Goal: Information Seeking & Learning: Learn about a topic

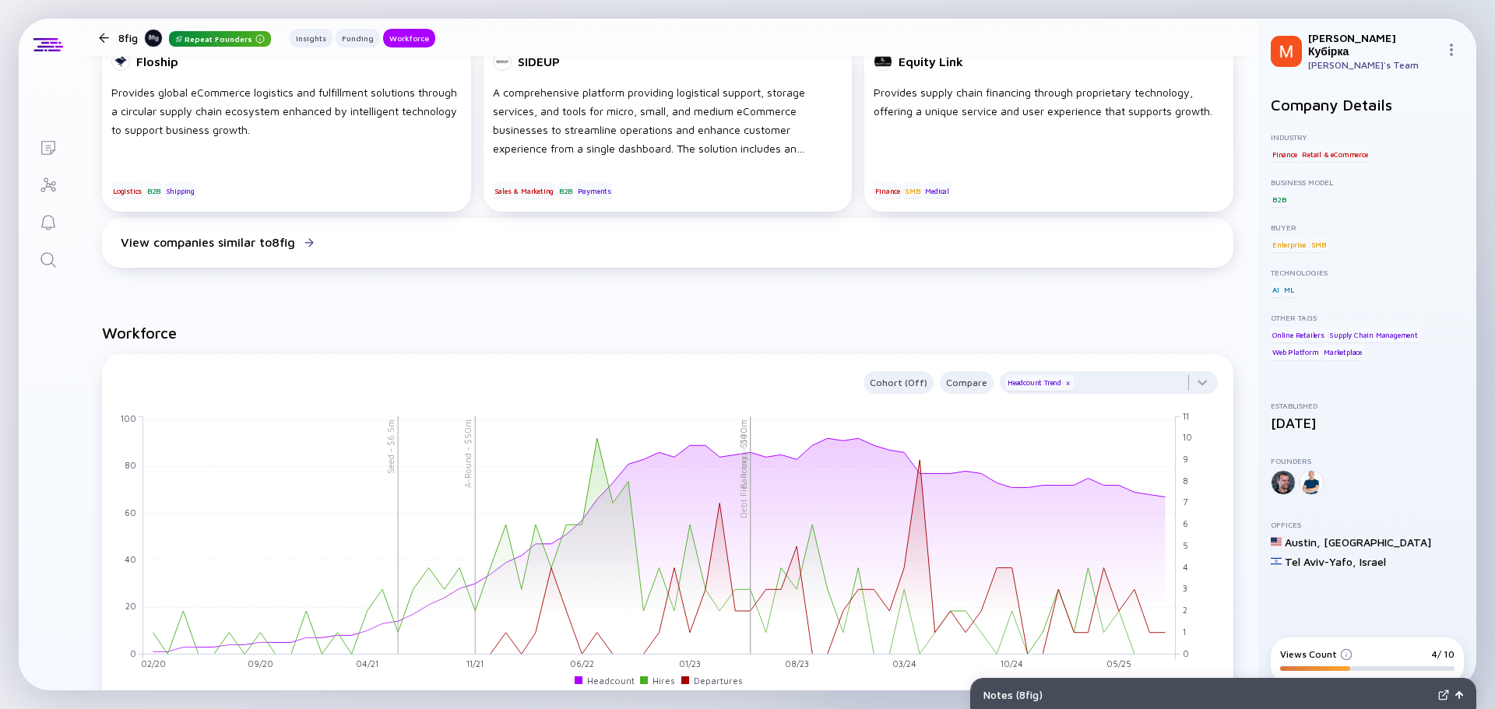
scroll to position [1246, 0]
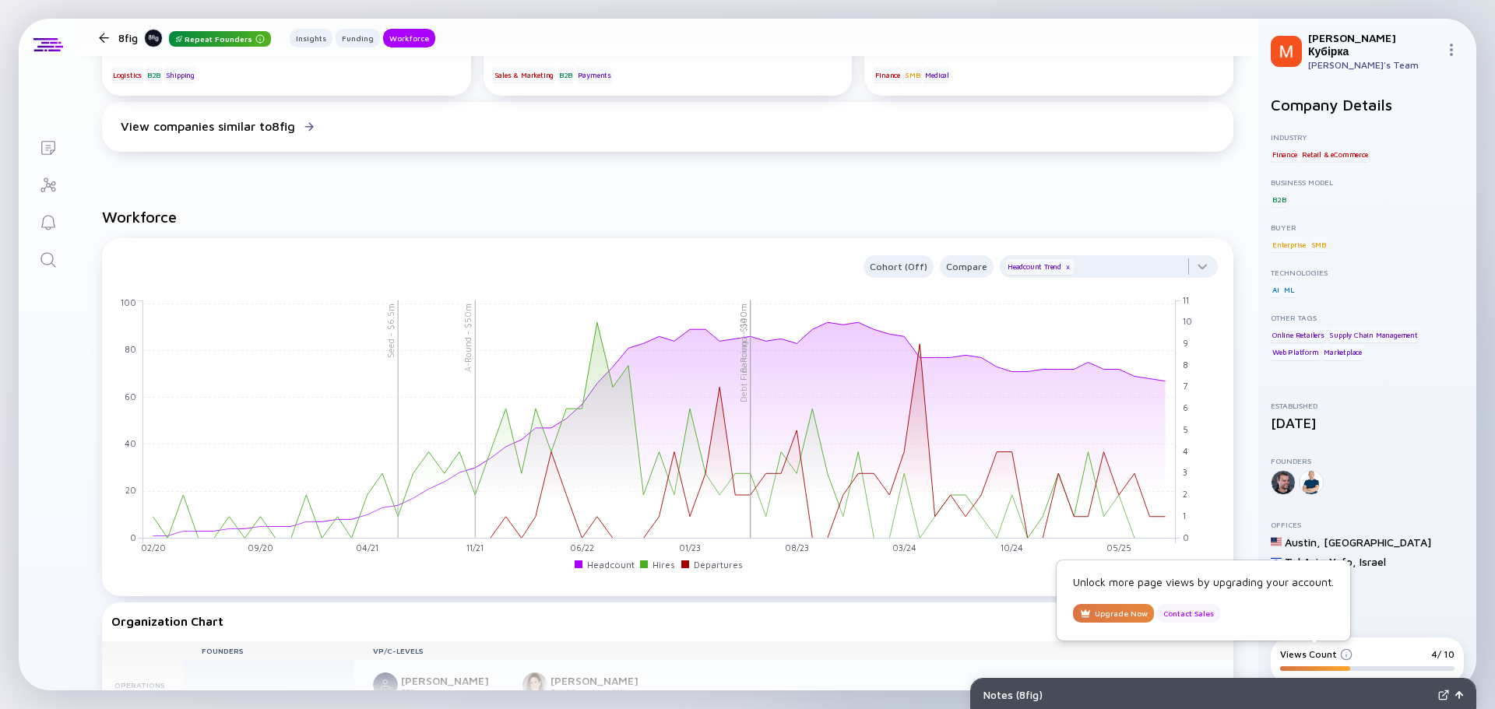
click at [1198, 614] on div "Contact Sales" at bounding box center [1188, 613] width 63 height 19
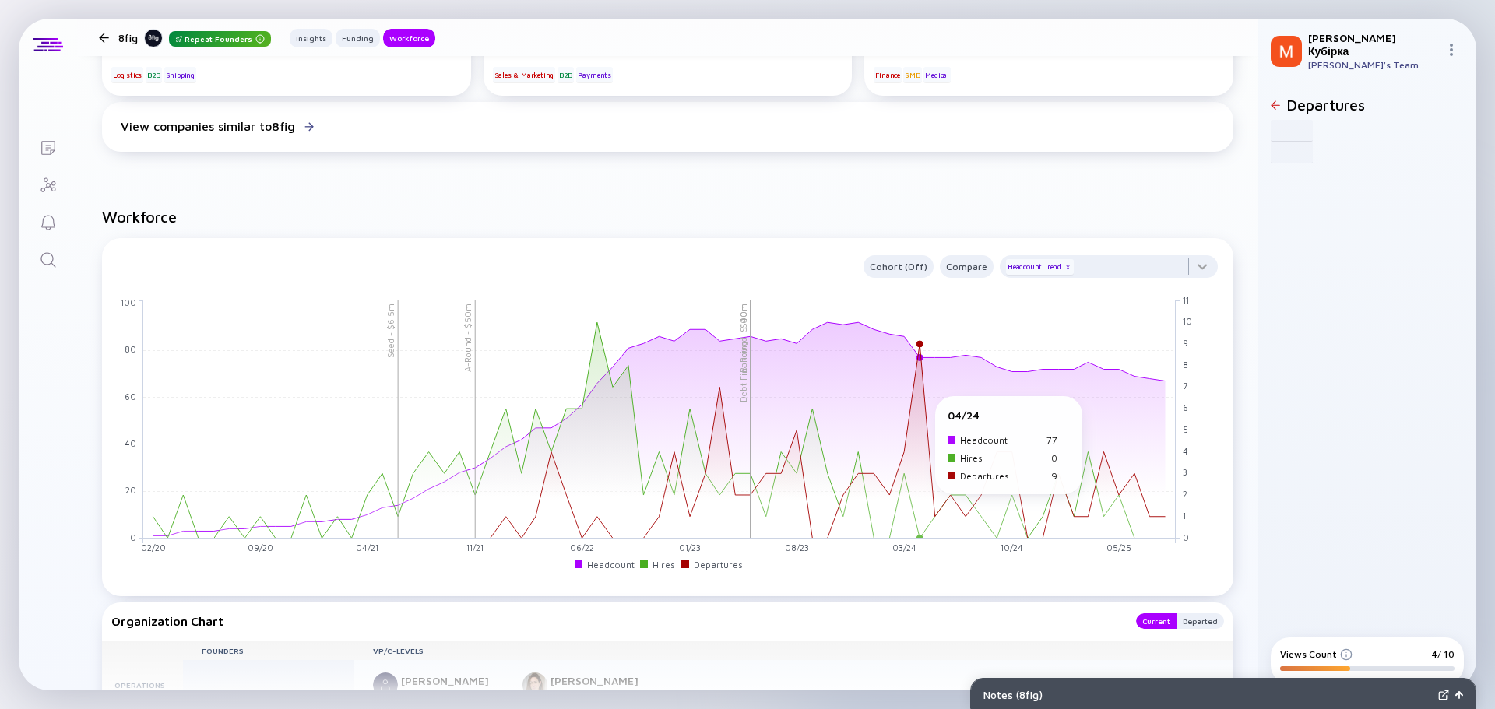
click at [914, 404] on rect at bounding box center [659, 419] width 1032 height 238
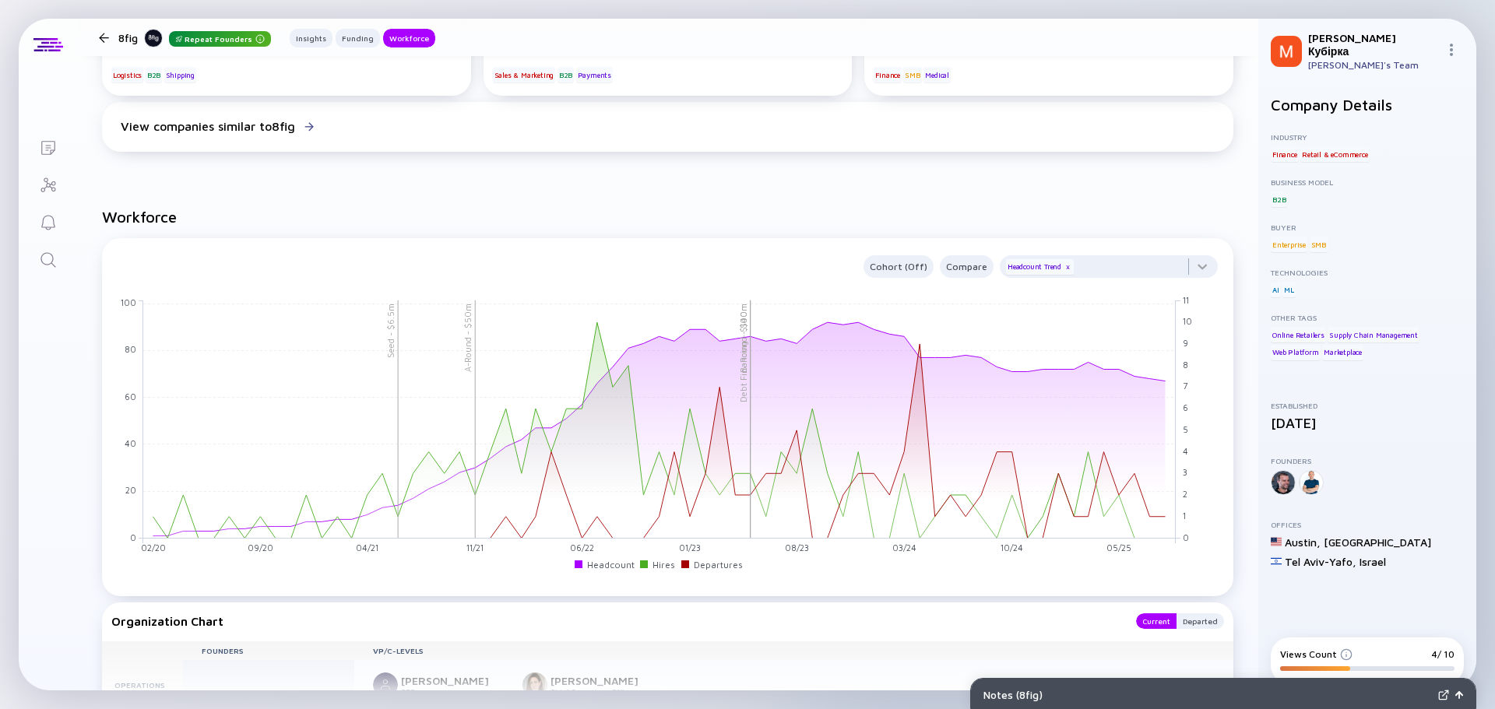
click at [1186, 266] on div at bounding box center [1109, 270] width 218 height 31
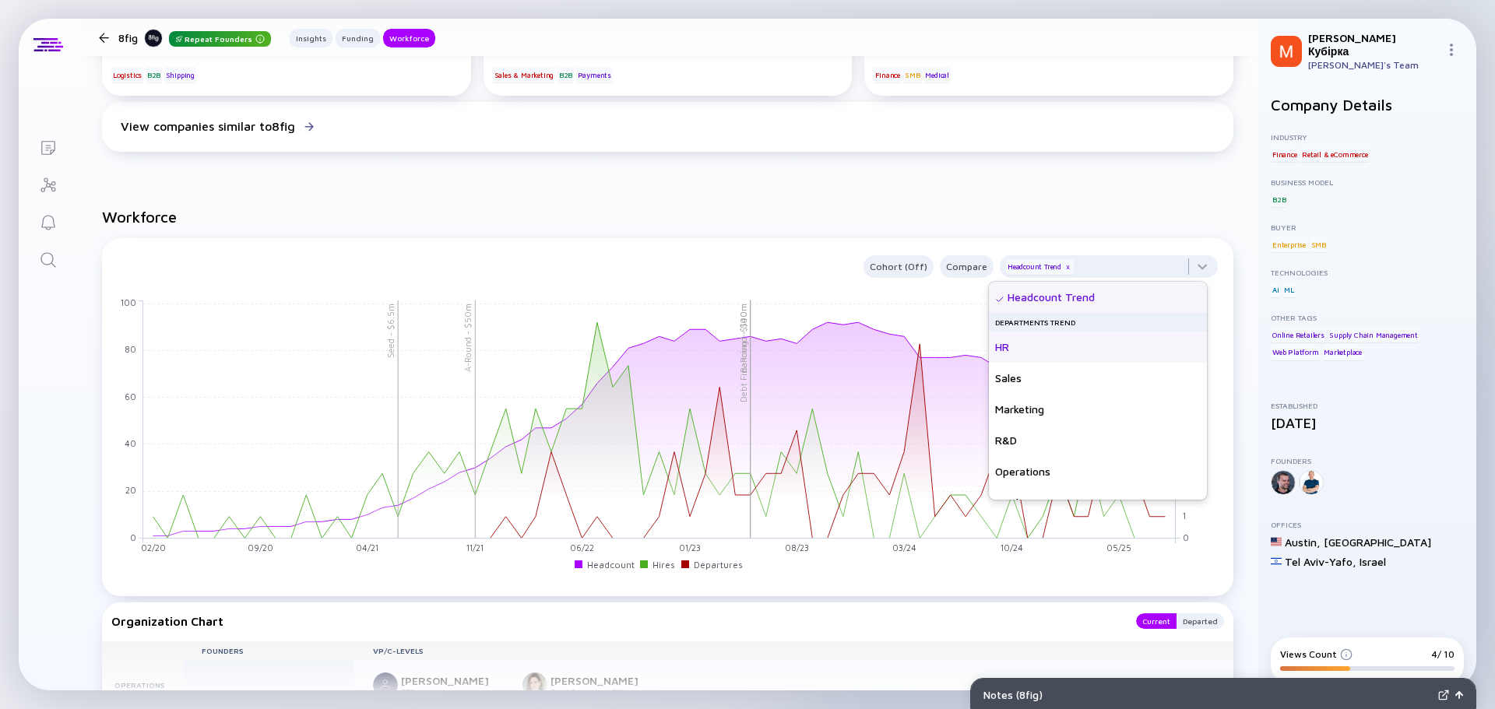
click at [1012, 346] on div "HR" at bounding box center [1098, 347] width 218 height 31
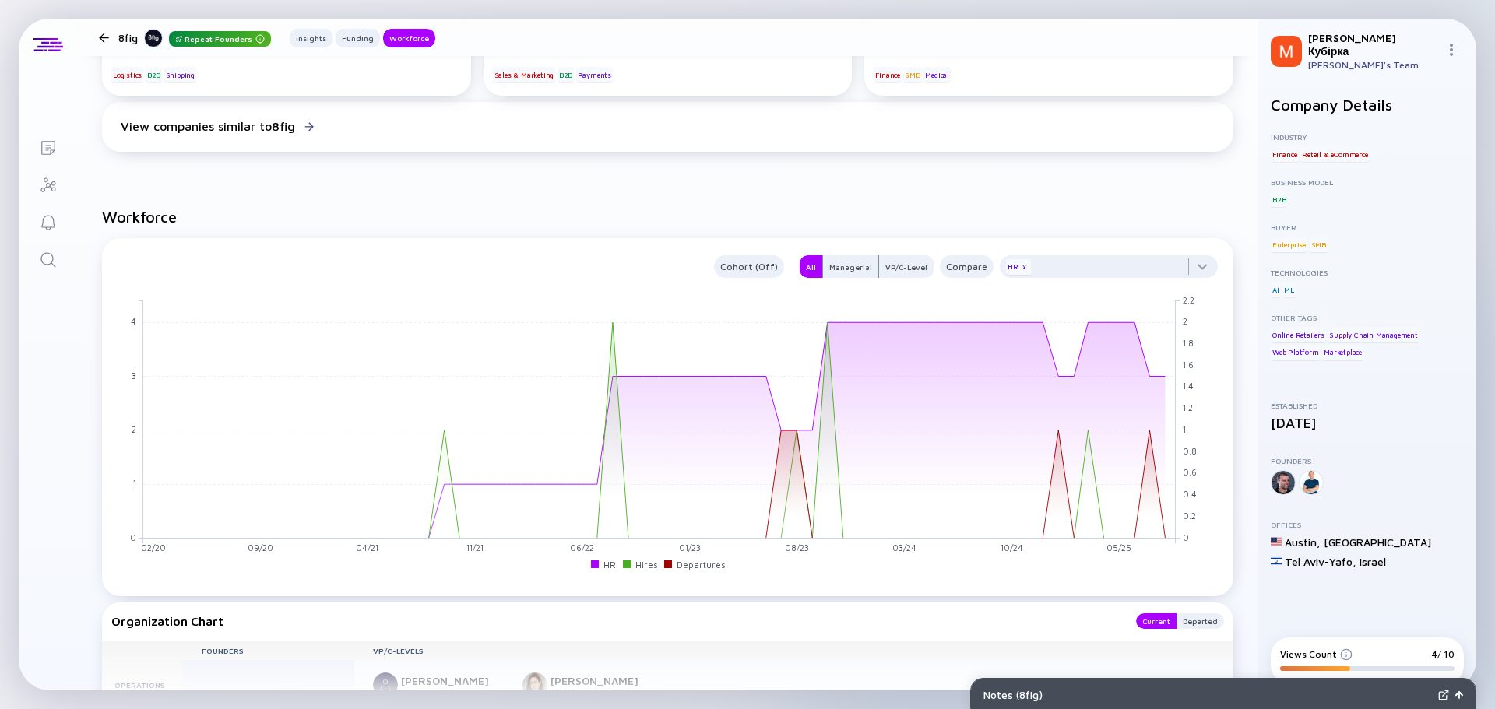
click at [1199, 265] on div at bounding box center [1109, 270] width 218 height 31
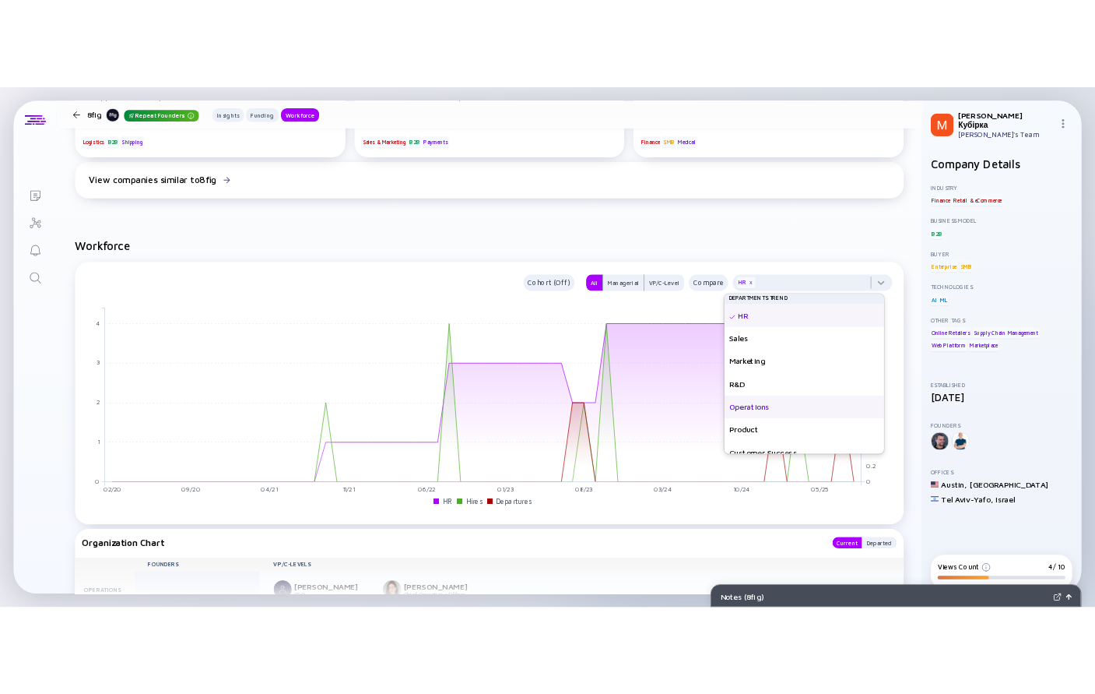
scroll to position [0, 0]
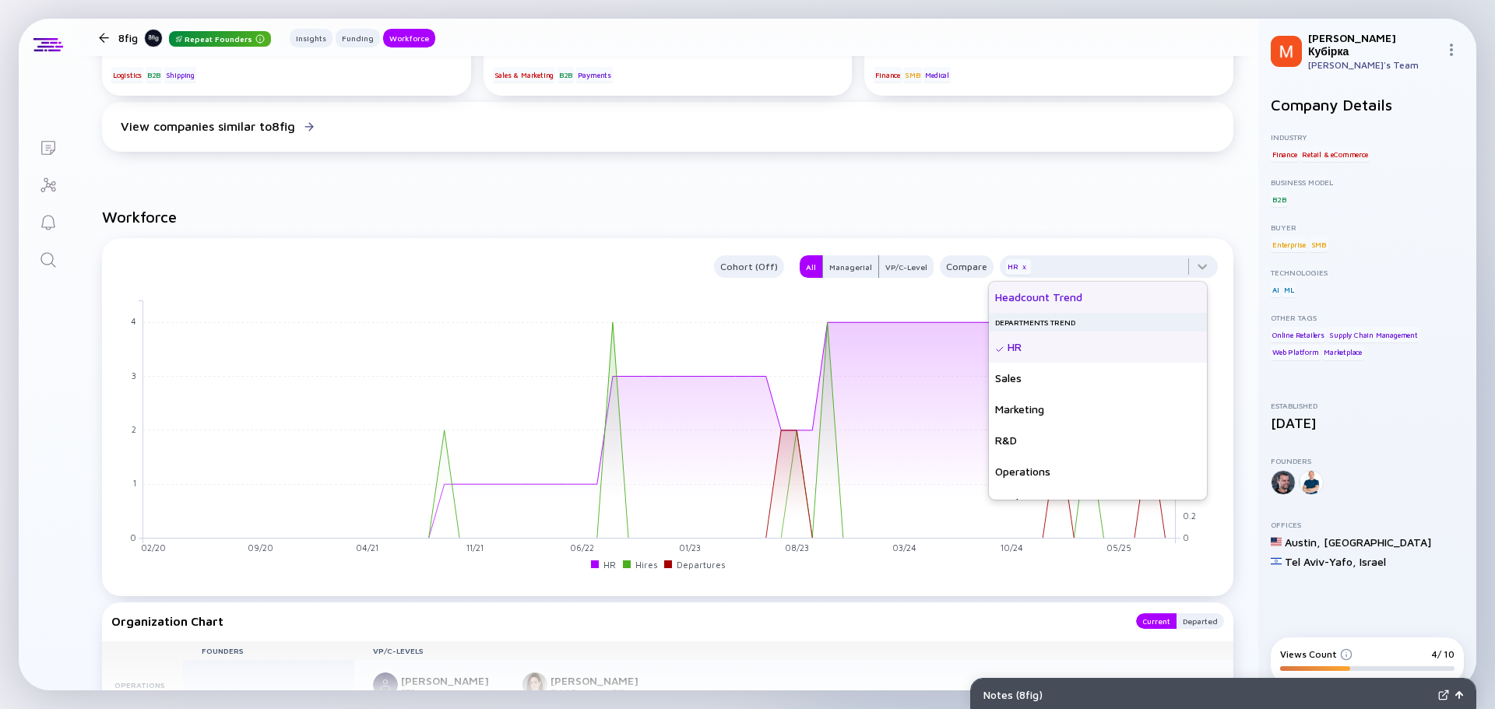
click at [1038, 294] on div "Headcount Trend" at bounding box center [1098, 297] width 218 height 31
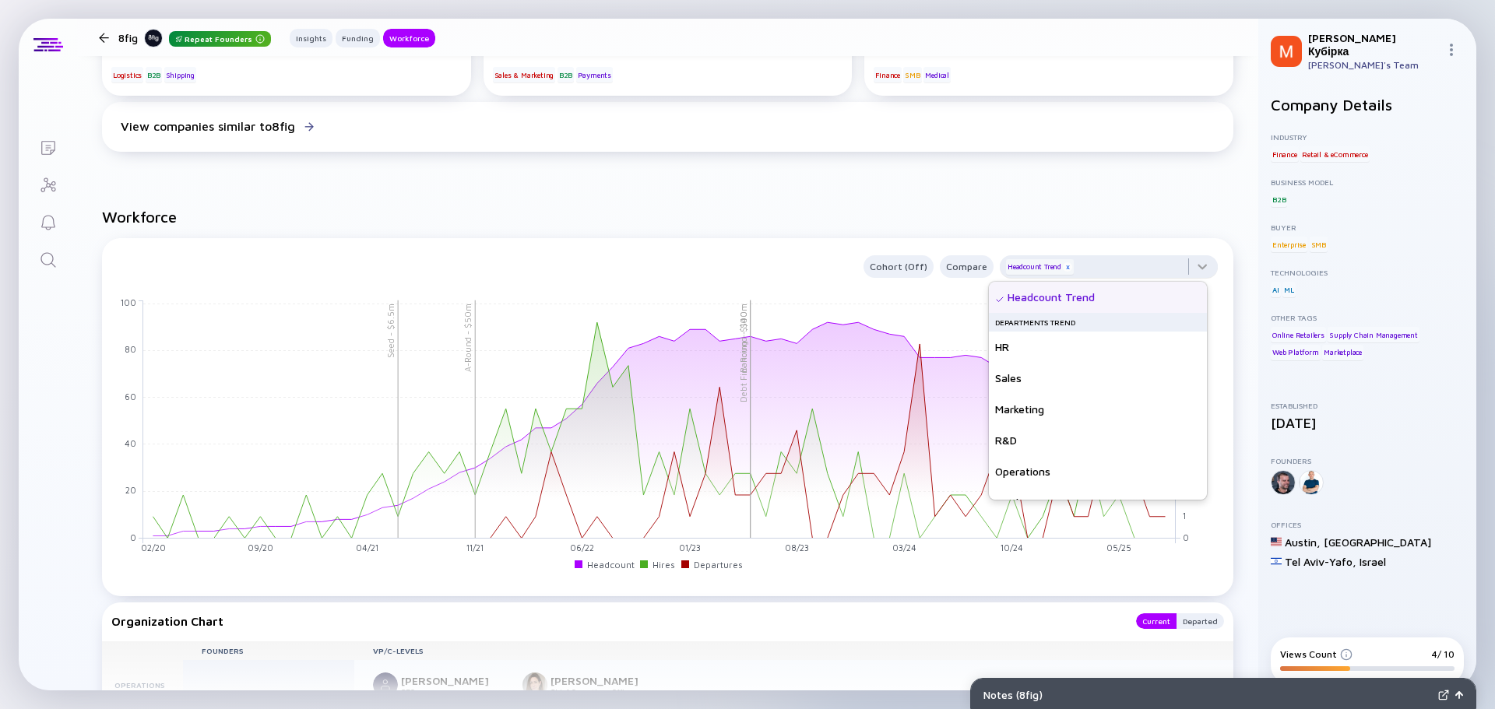
click at [1063, 267] on div "x" at bounding box center [1067, 266] width 9 height 9
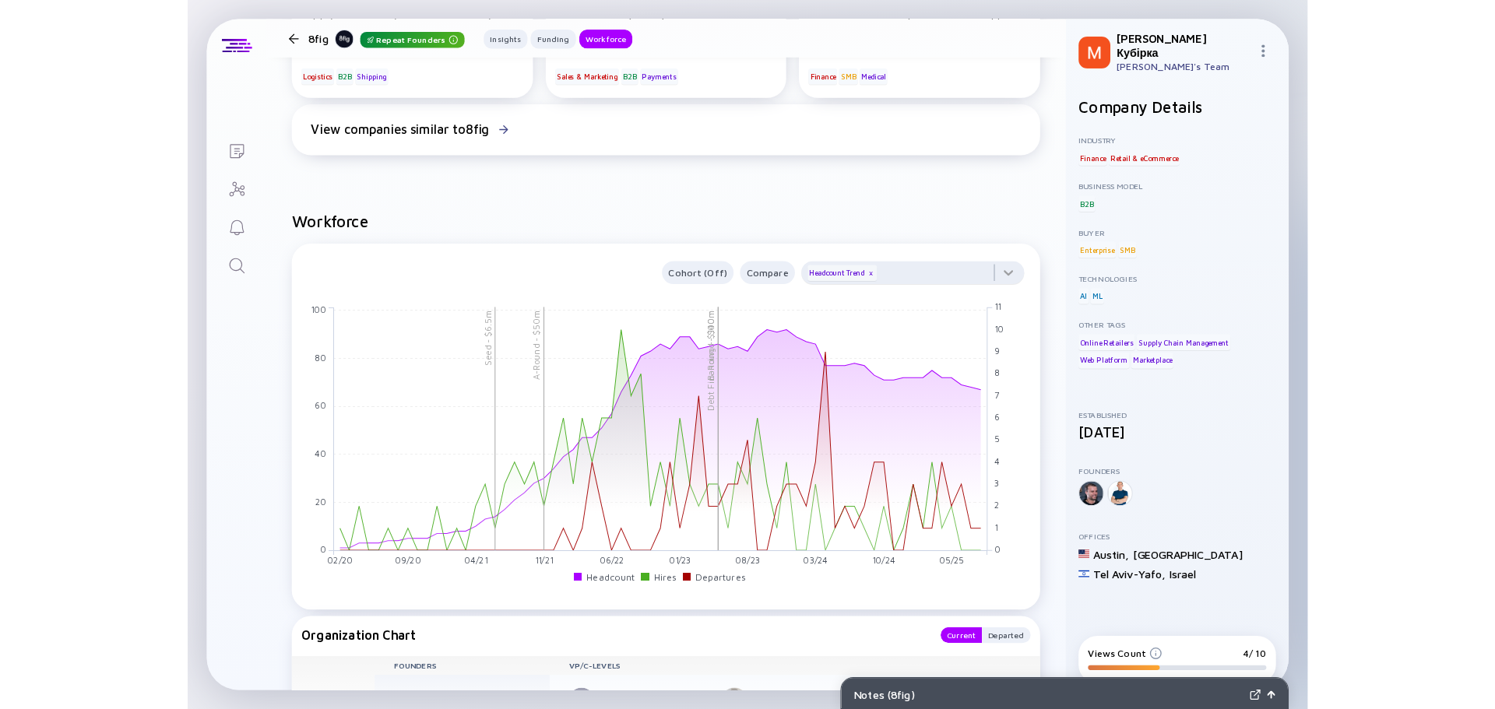
scroll to position [1246, 0]
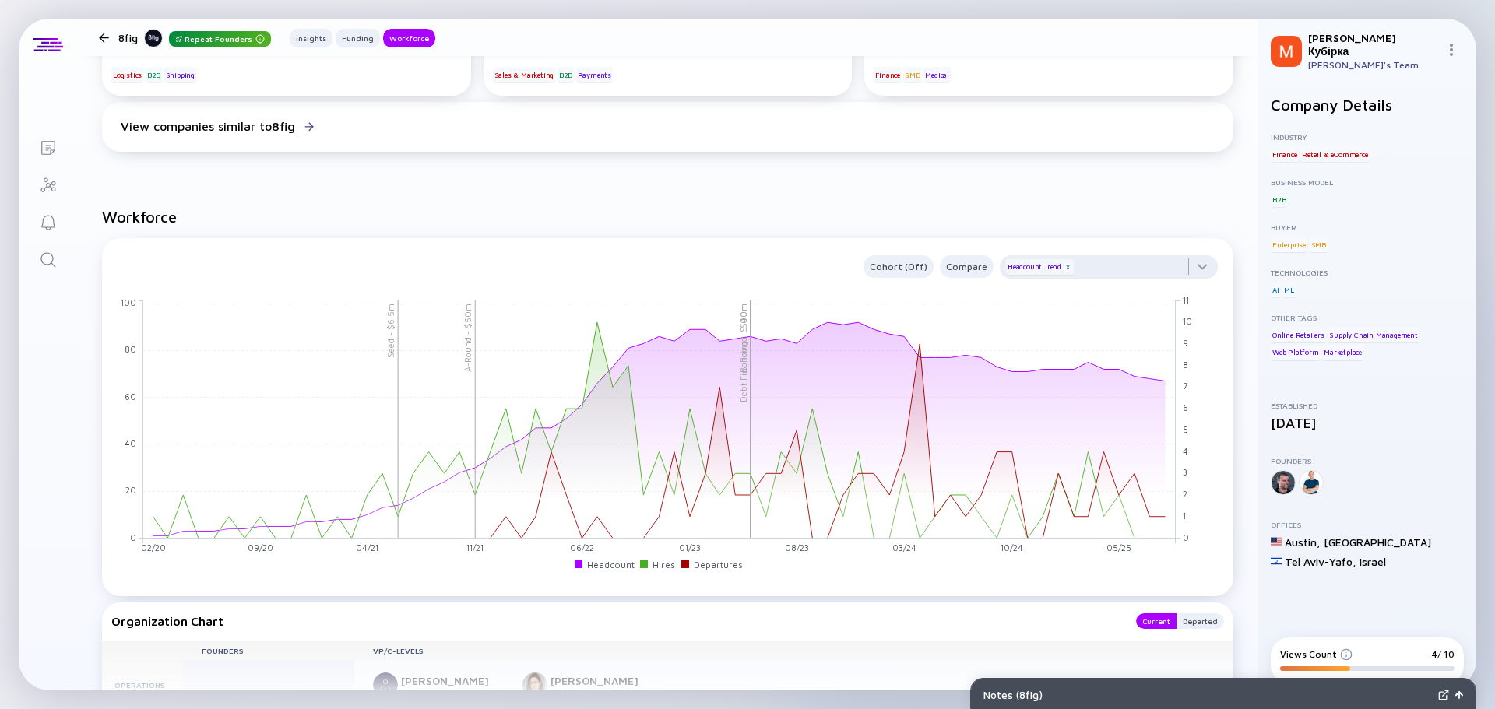
click at [1063, 267] on div "x" at bounding box center [1067, 266] width 9 height 9
click at [1063, 266] on div "x" at bounding box center [1067, 266] width 9 height 9
click at [1191, 269] on div at bounding box center [1109, 270] width 218 height 31
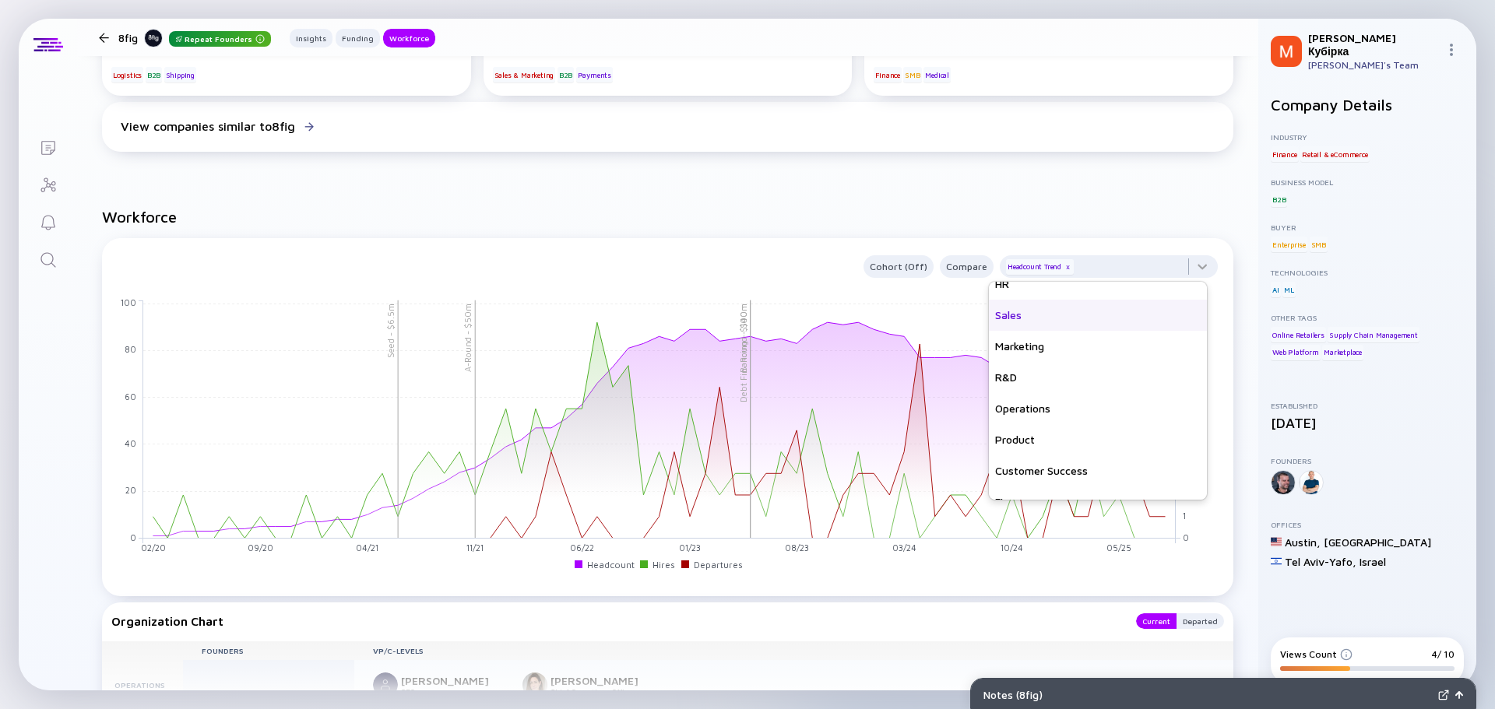
scroll to position [112, 0]
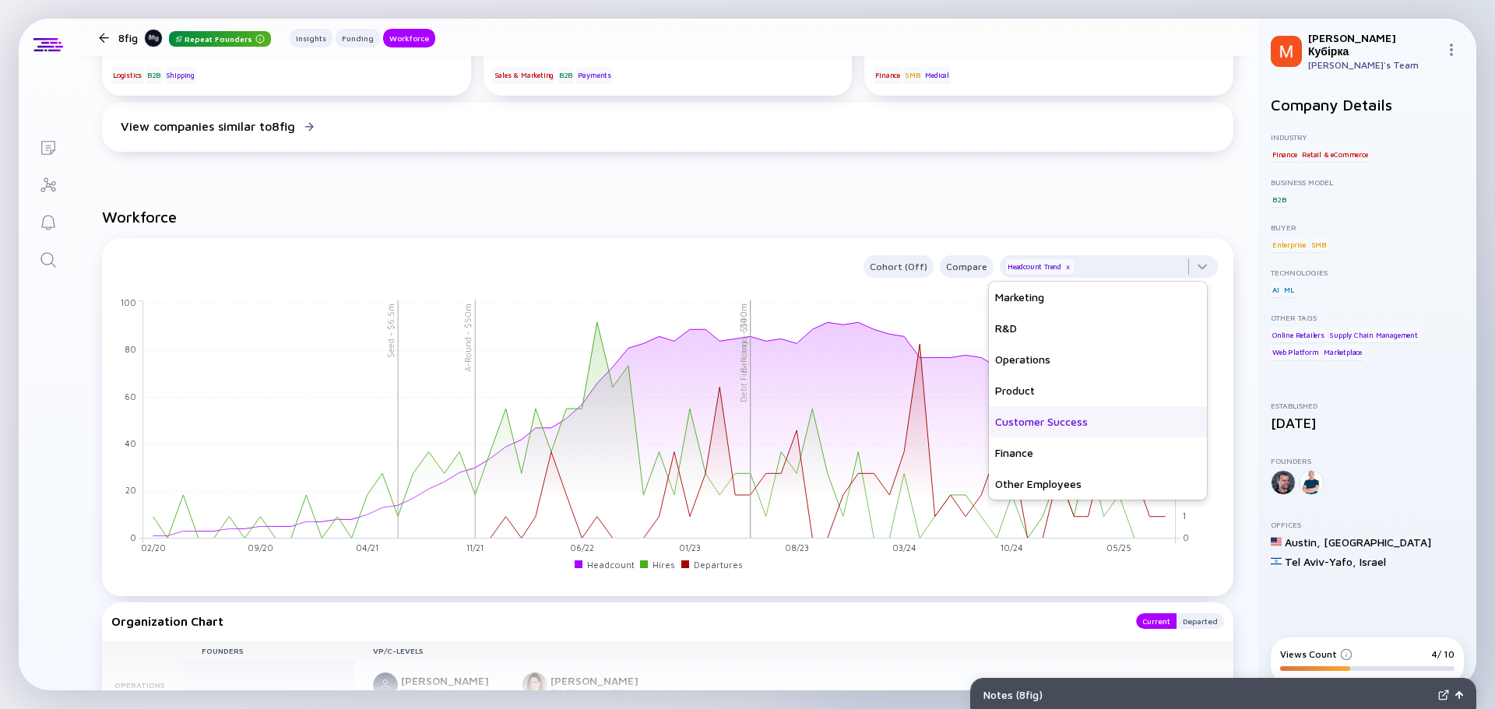
click at [1032, 424] on div "Customer Success" at bounding box center [1098, 421] width 218 height 31
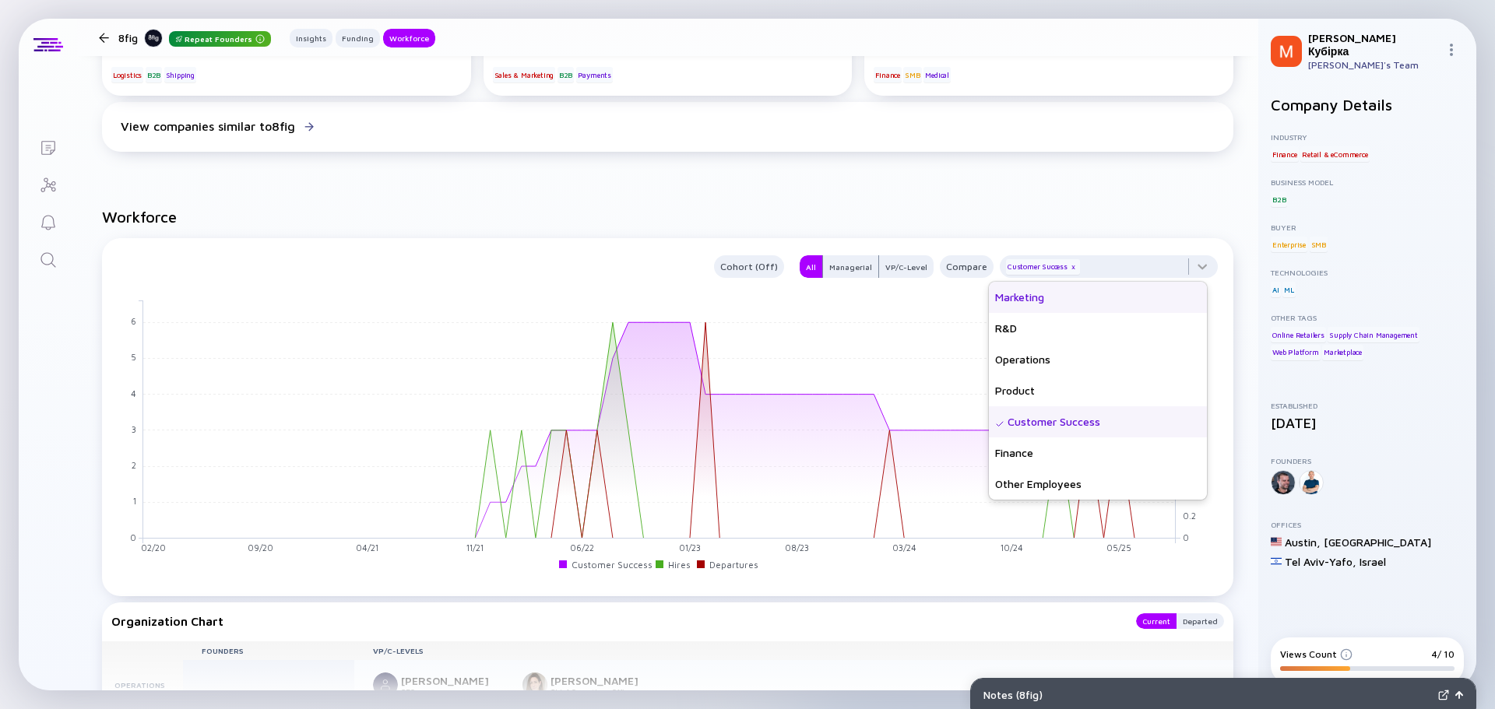
click at [1035, 296] on div "Marketing" at bounding box center [1098, 297] width 218 height 31
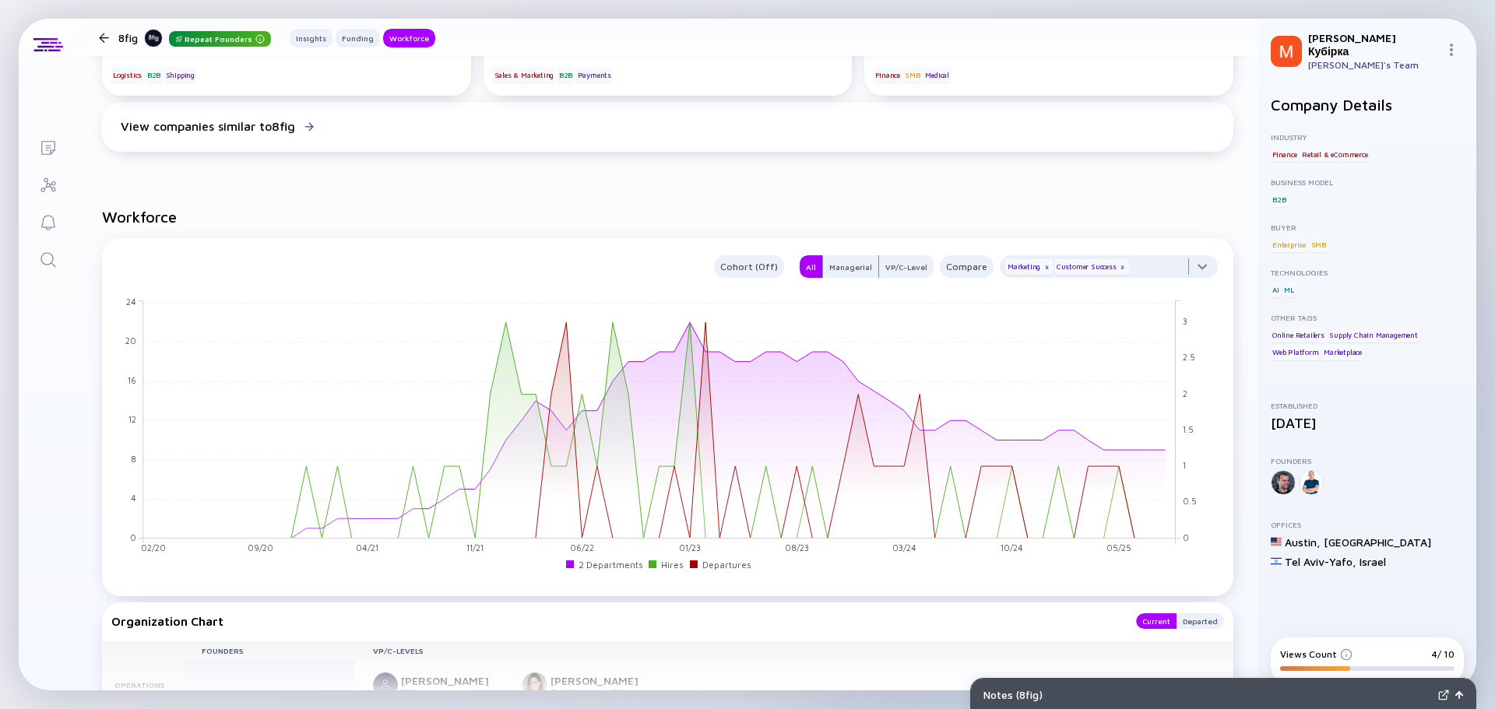
click at [1118, 267] on div "x" at bounding box center [1122, 266] width 9 height 9
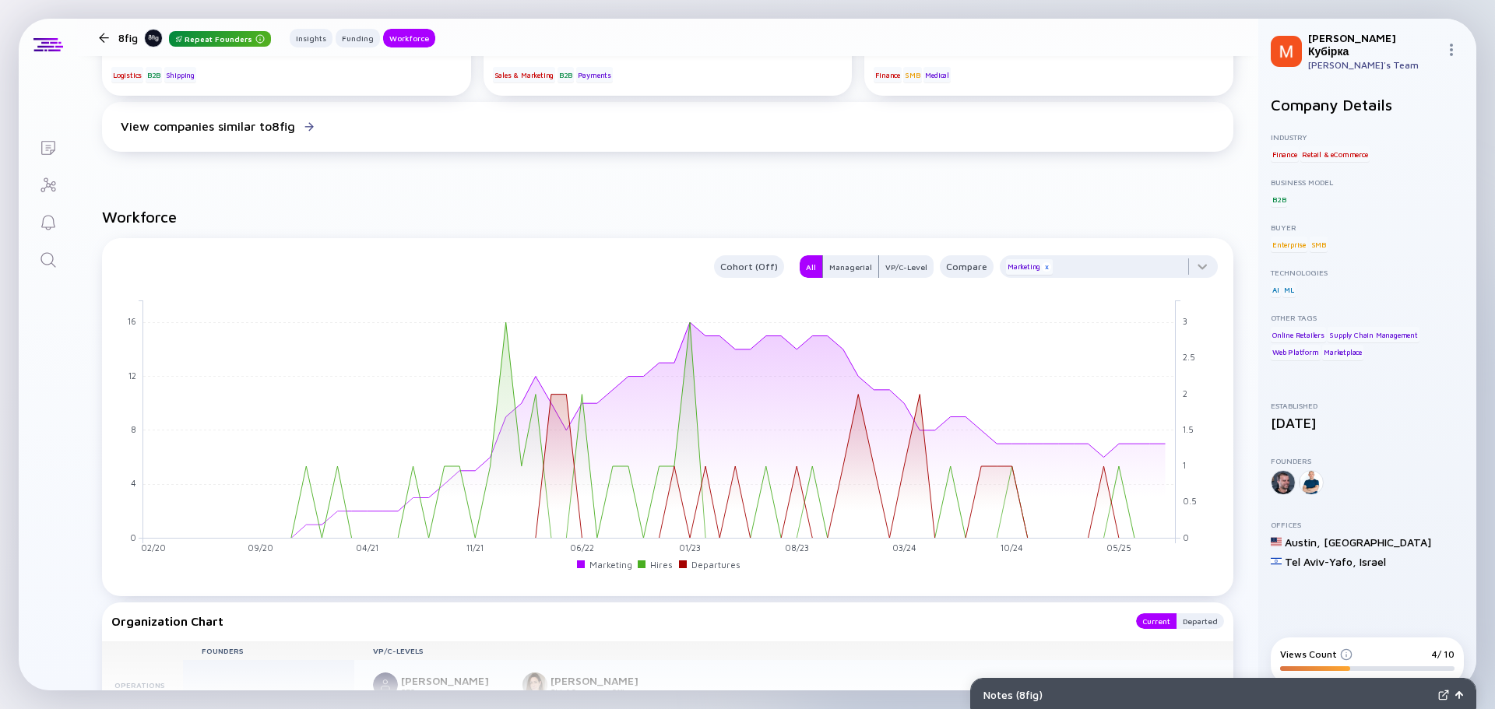
click at [1042, 268] on div "x" at bounding box center [1046, 266] width 9 height 9
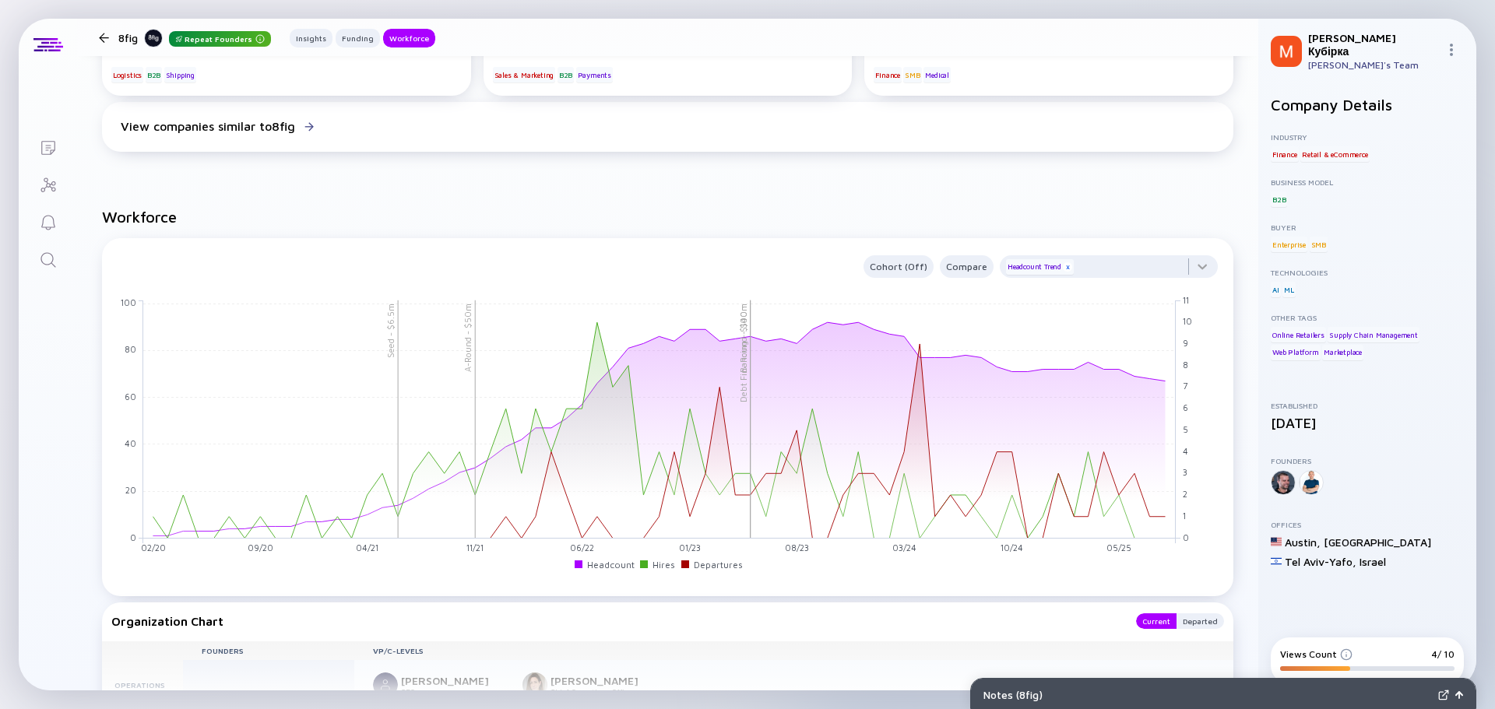
click at [1063, 266] on div "x" at bounding box center [1067, 266] width 9 height 9
click at [1189, 272] on div at bounding box center [1109, 270] width 218 height 31
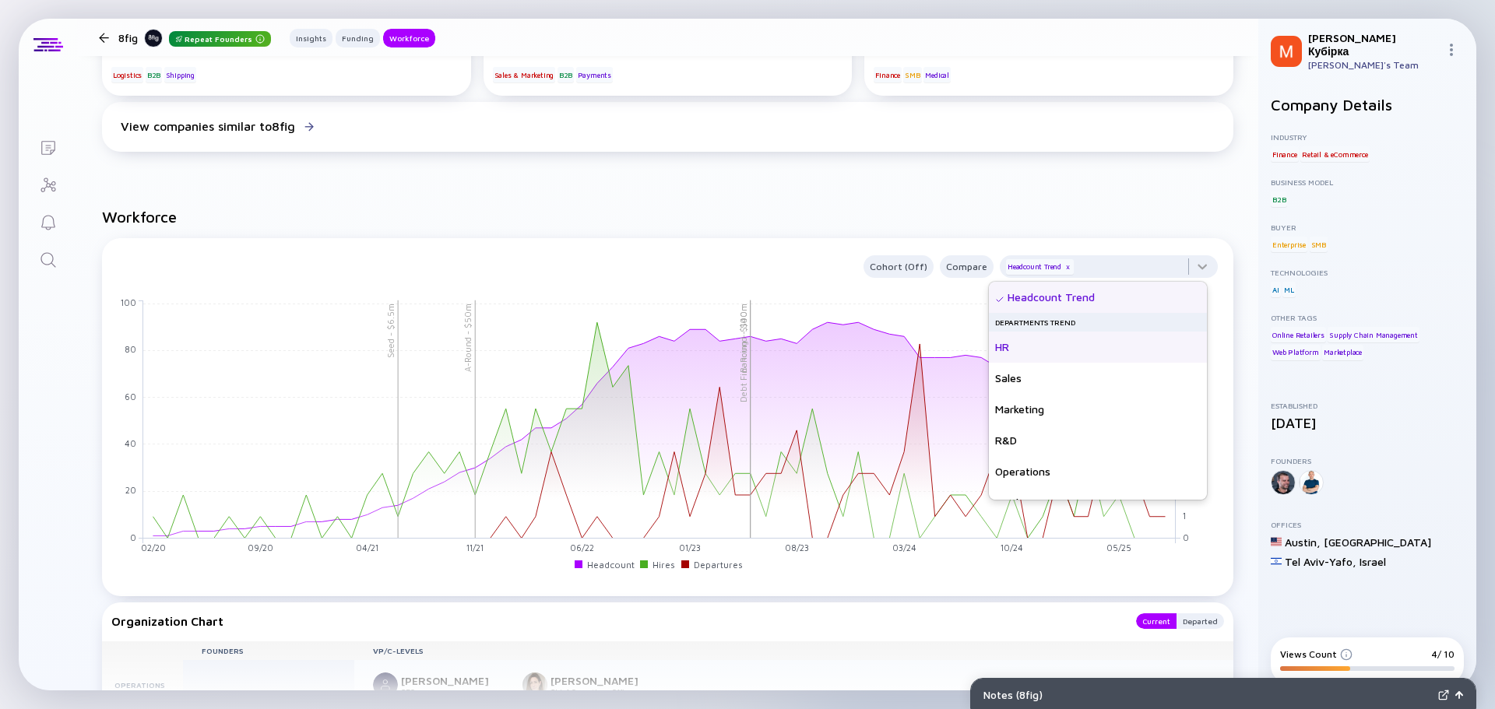
click at [1030, 344] on div "HR" at bounding box center [1098, 347] width 218 height 31
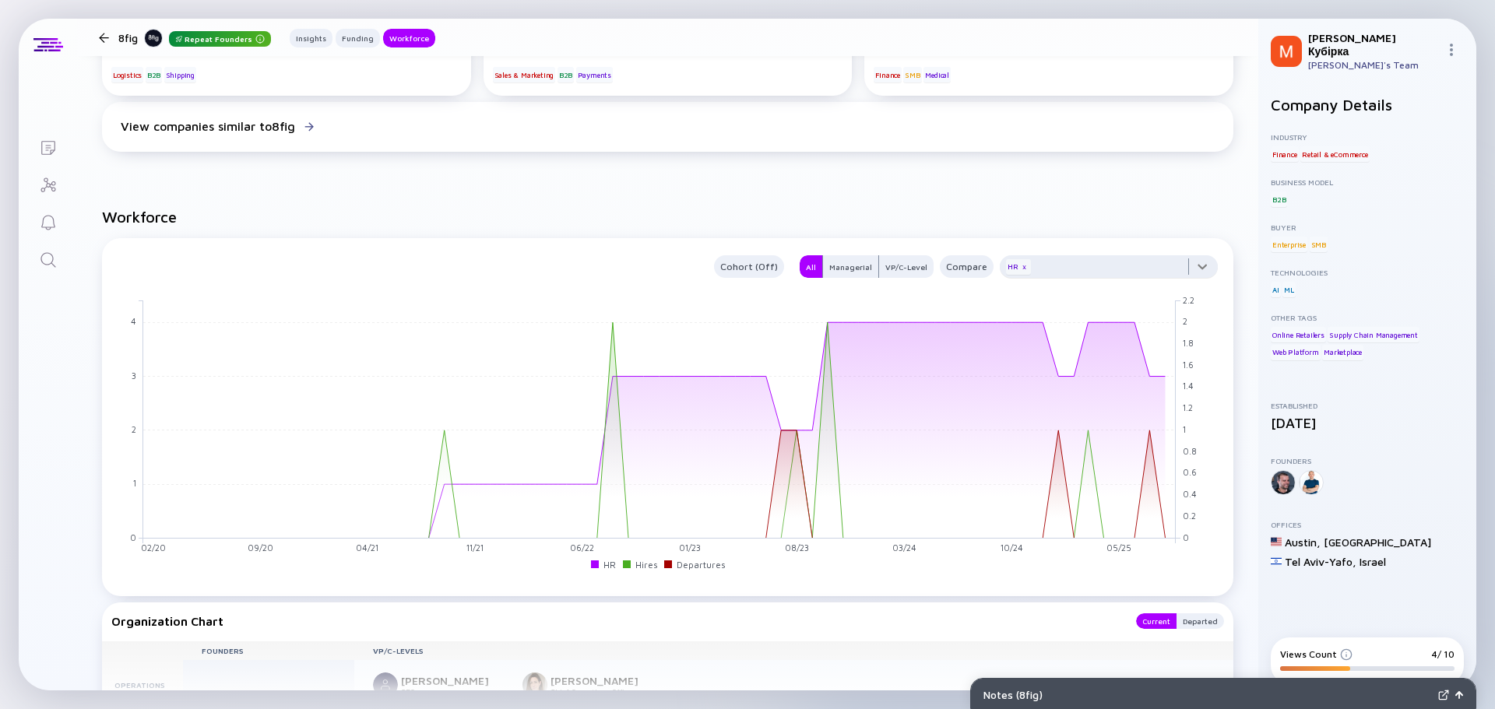
click at [1037, 275] on div at bounding box center [1109, 270] width 218 height 31
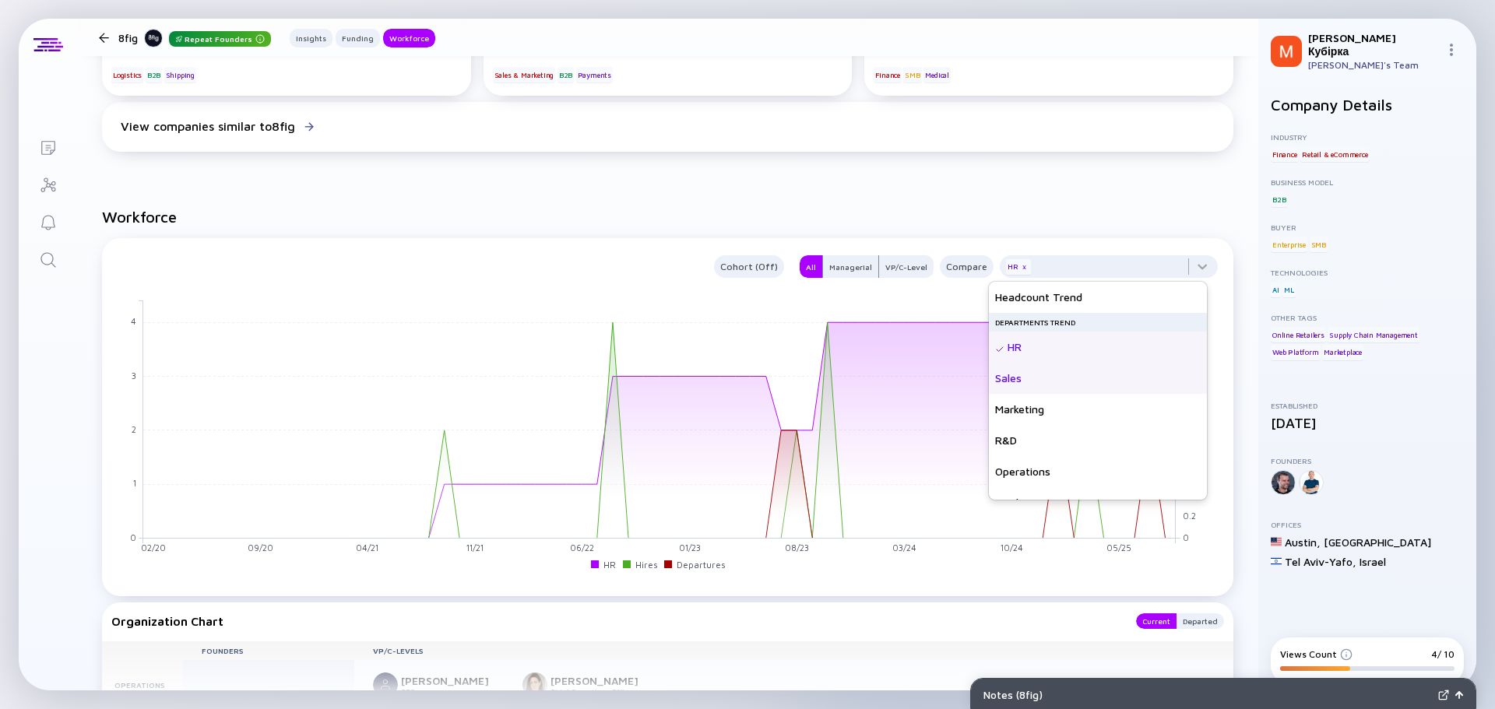
click at [1019, 382] on div "Sales" at bounding box center [1098, 378] width 218 height 31
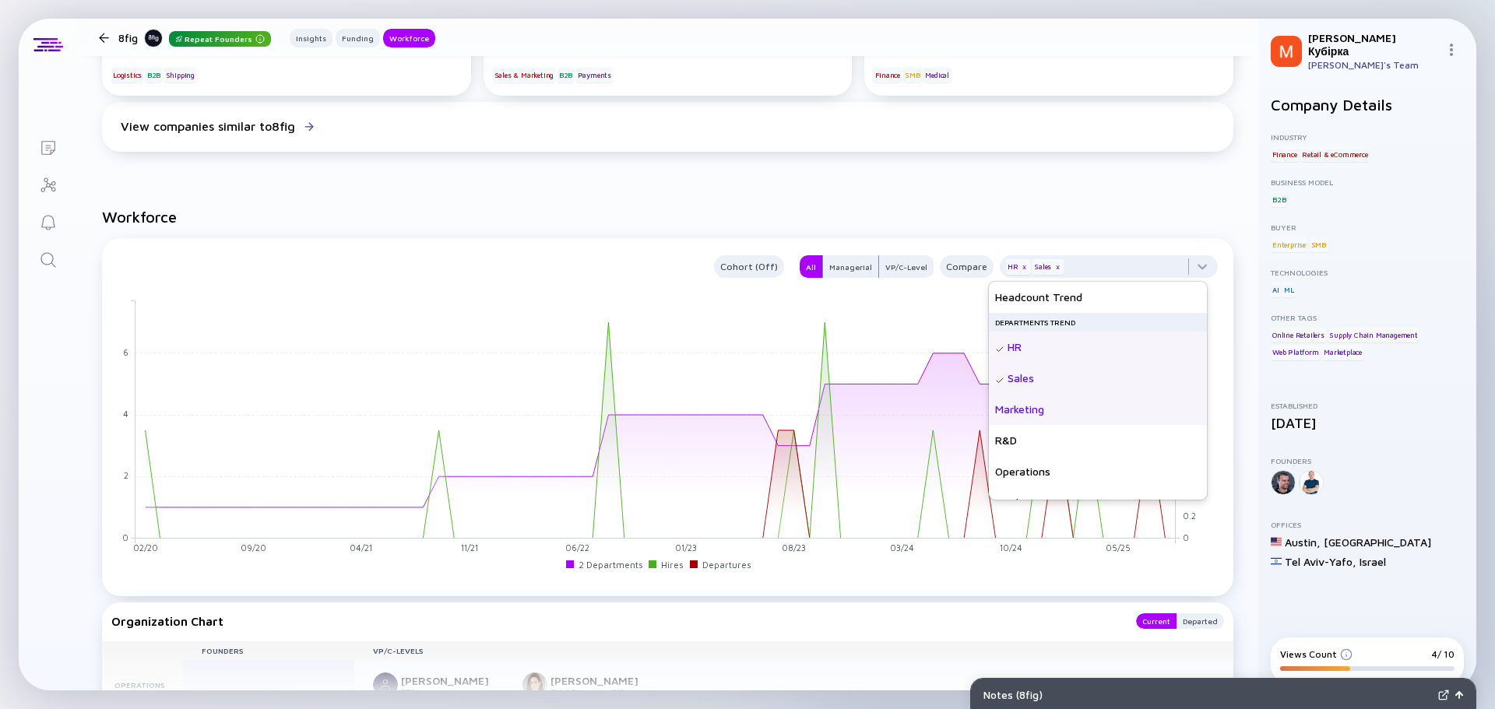
click at [1003, 410] on div "Marketing" at bounding box center [1098, 409] width 218 height 31
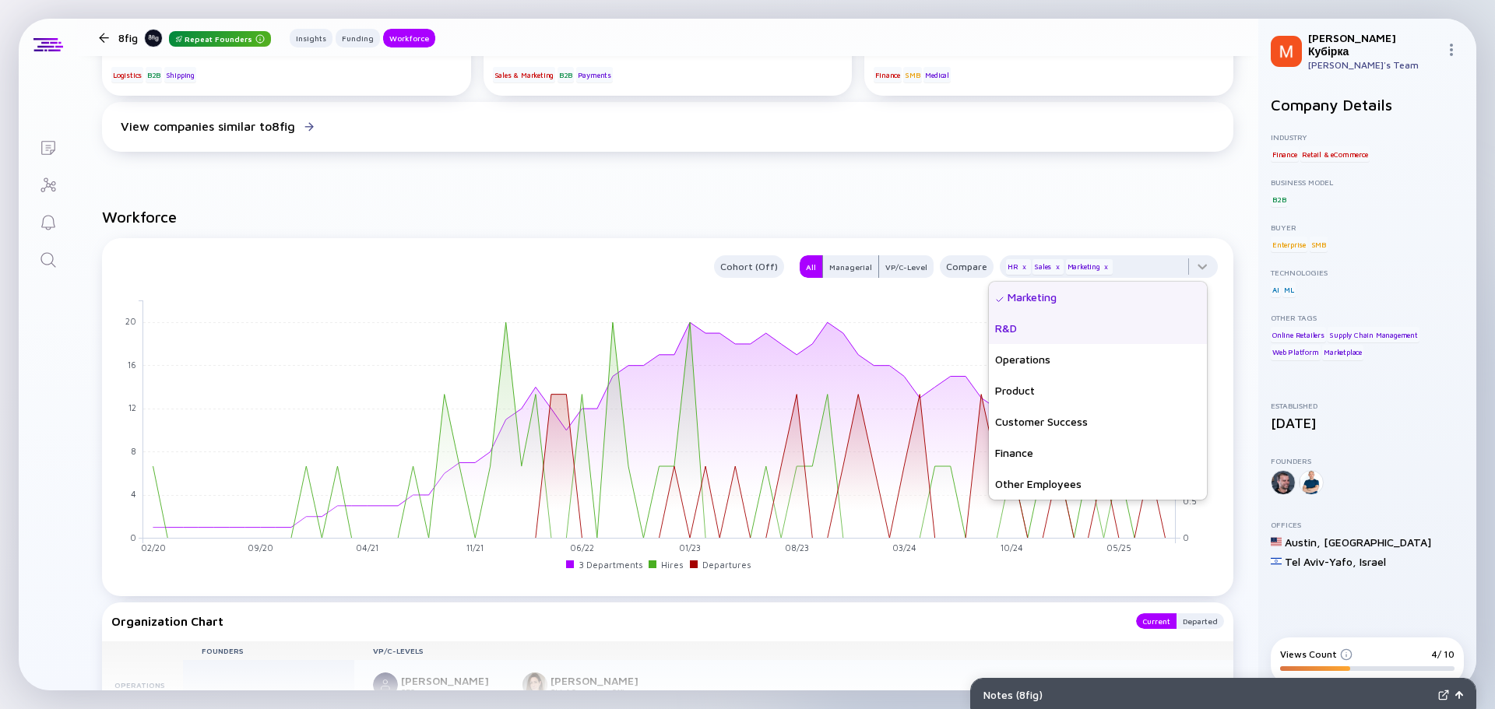
click at [1020, 333] on div "R&D" at bounding box center [1098, 328] width 218 height 31
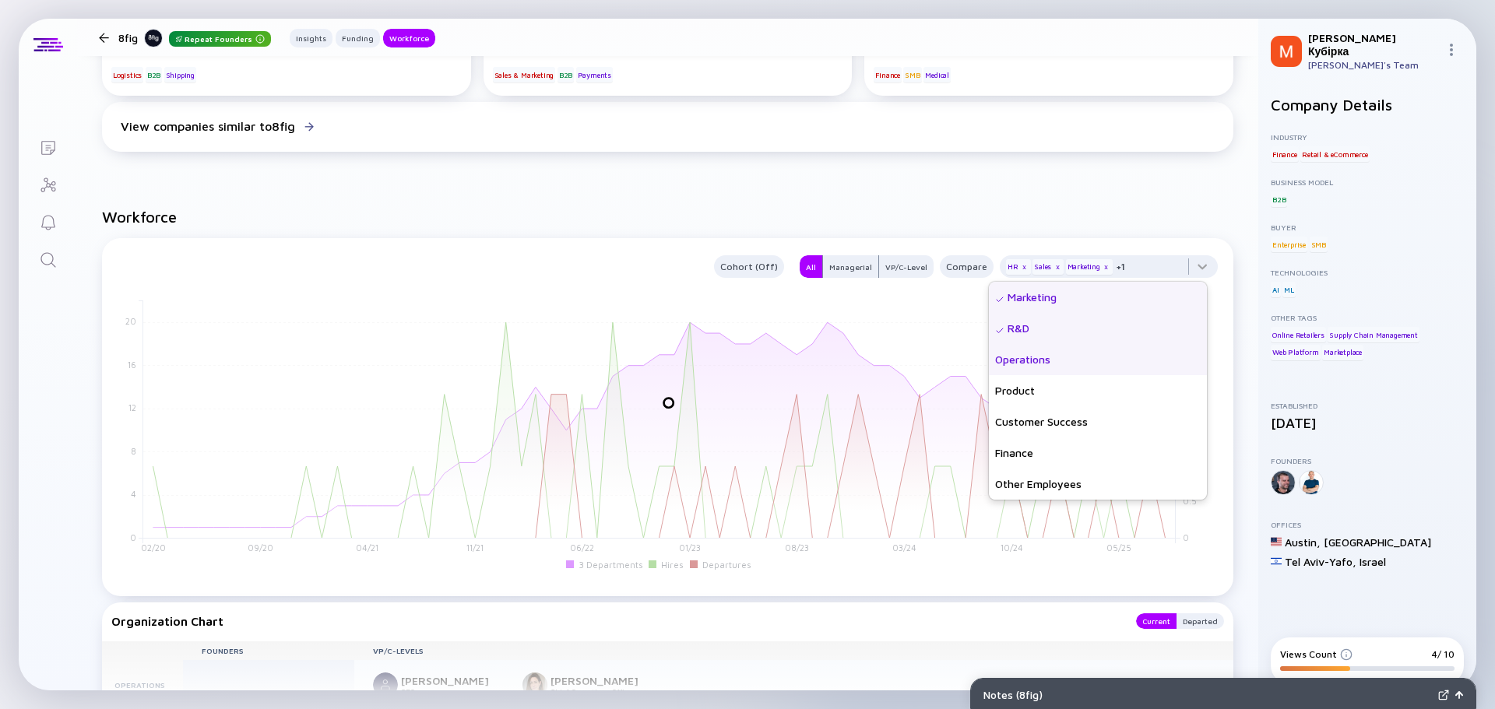
click at [1017, 355] on div "Operations" at bounding box center [1098, 359] width 218 height 31
click at [1016, 388] on div "Product" at bounding box center [1098, 390] width 218 height 31
click at [1014, 422] on div "Customer Success" at bounding box center [1098, 421] width 218 height 31
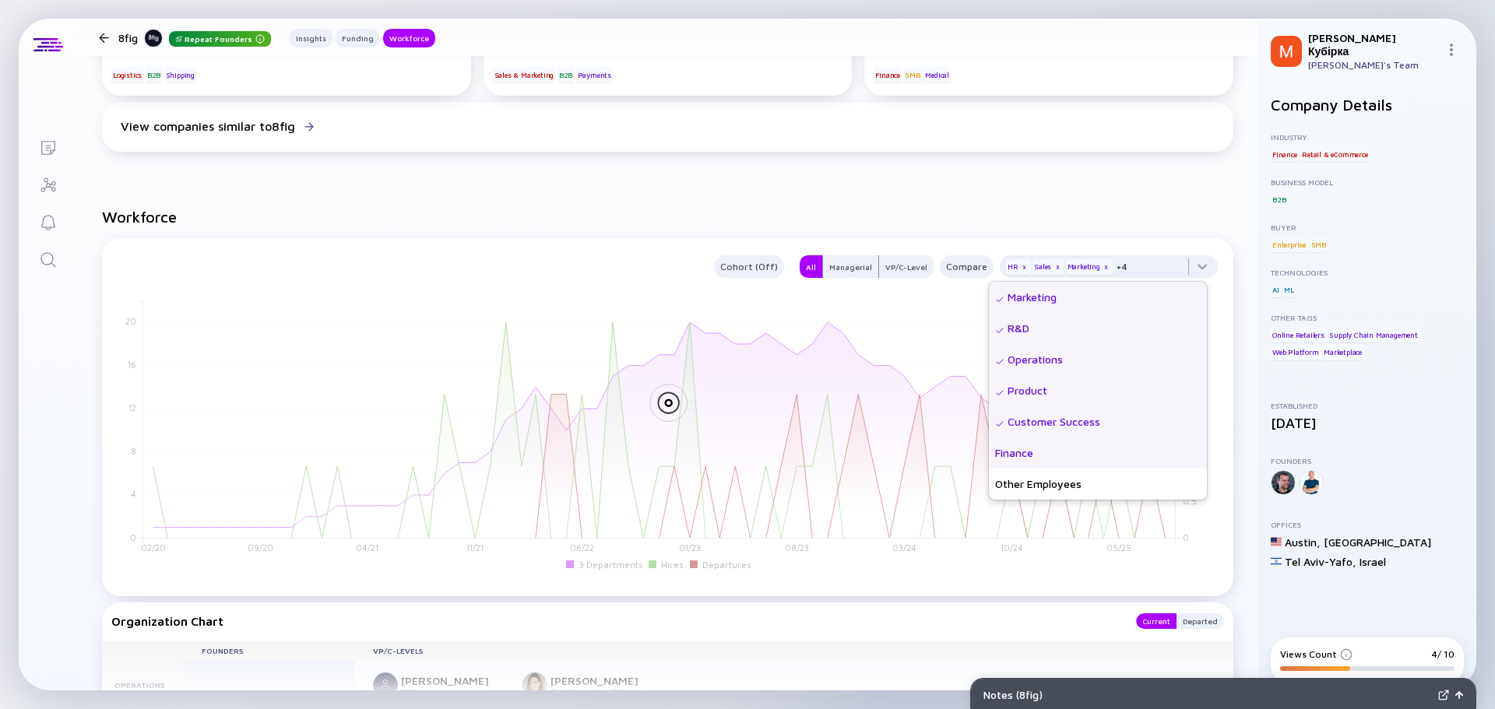
click at [1010, 450] on div "Finance" at bounding box center [1098, 452] width 218 height 31
click at [1016, 484] on div "Other Employees" at bounding box center [1098, 484] width 218 height 31
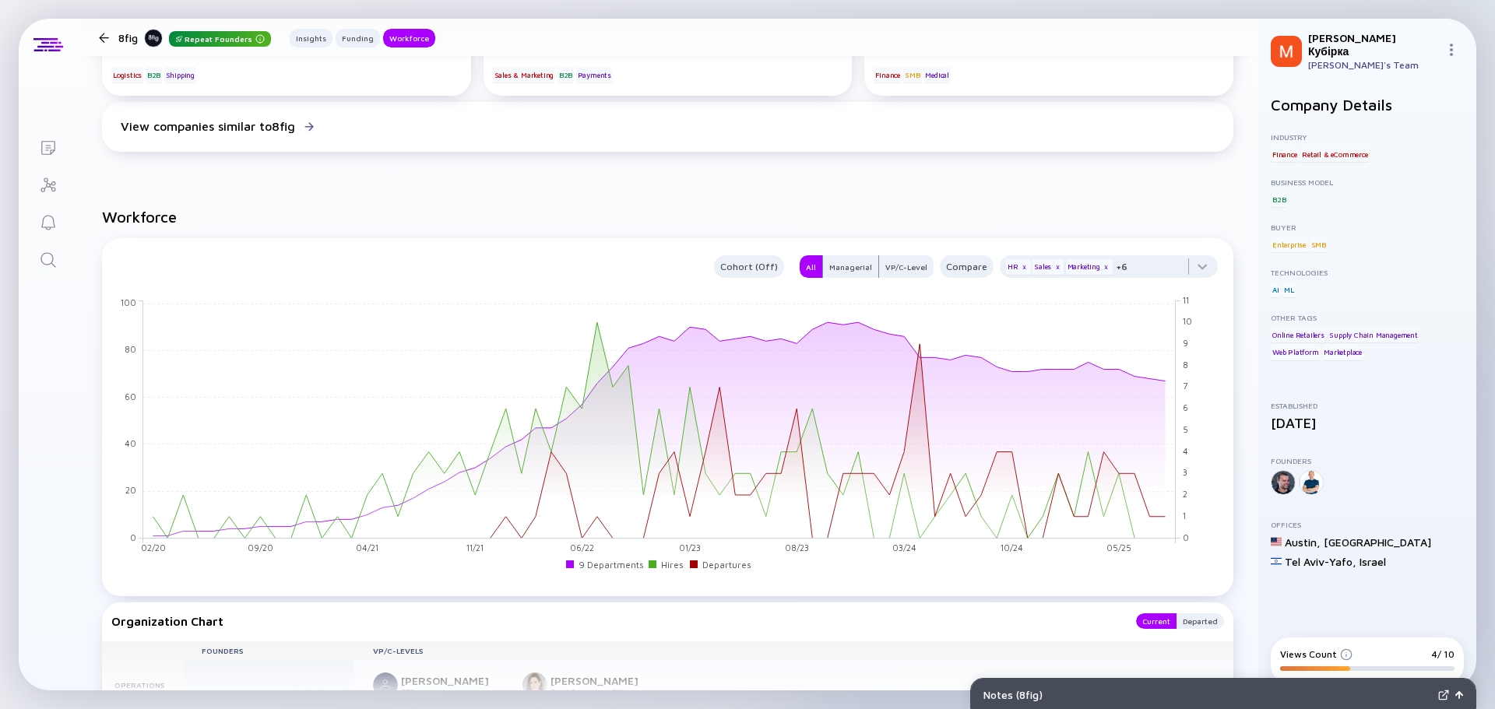
click at [842, 267] on div "Managerial" at bounding box center [850, 267] width 55 height 16
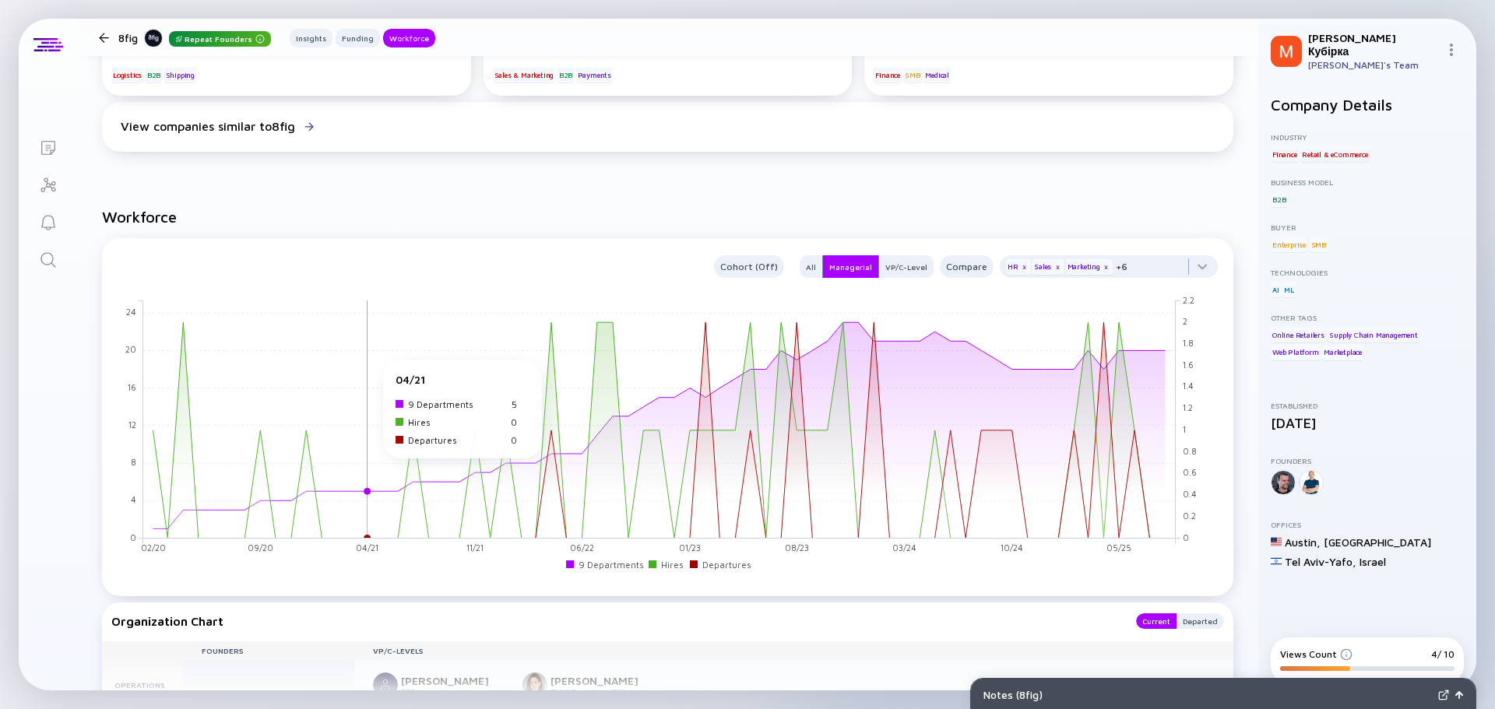
click at [364, 489] on rect at bounding box center [659, 419] width 1032 height 238
click at [1185, 266] on div at bounding box center [1109, 270] width 218 height 31
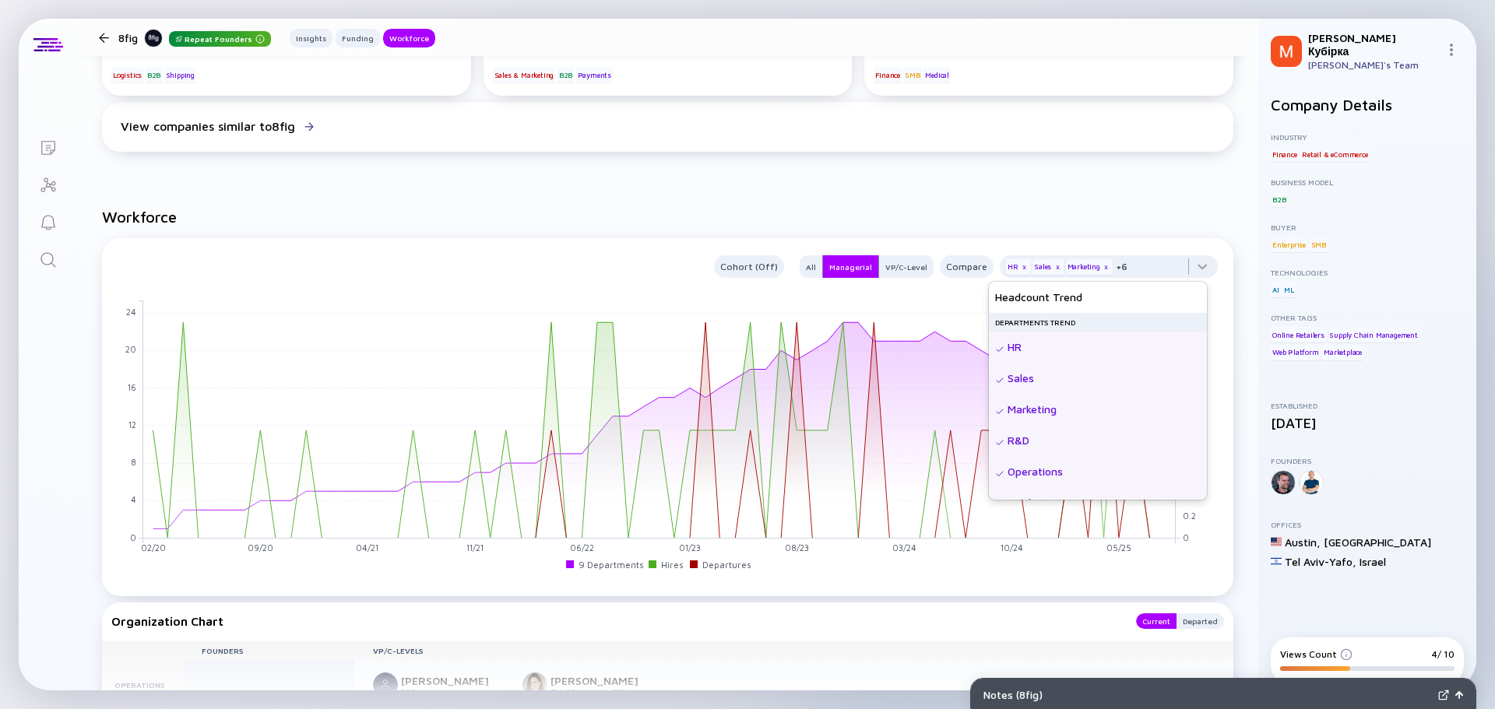
click at [1012, 350] on div "HR" at bounding box center [1098, 347] width 218 height 31
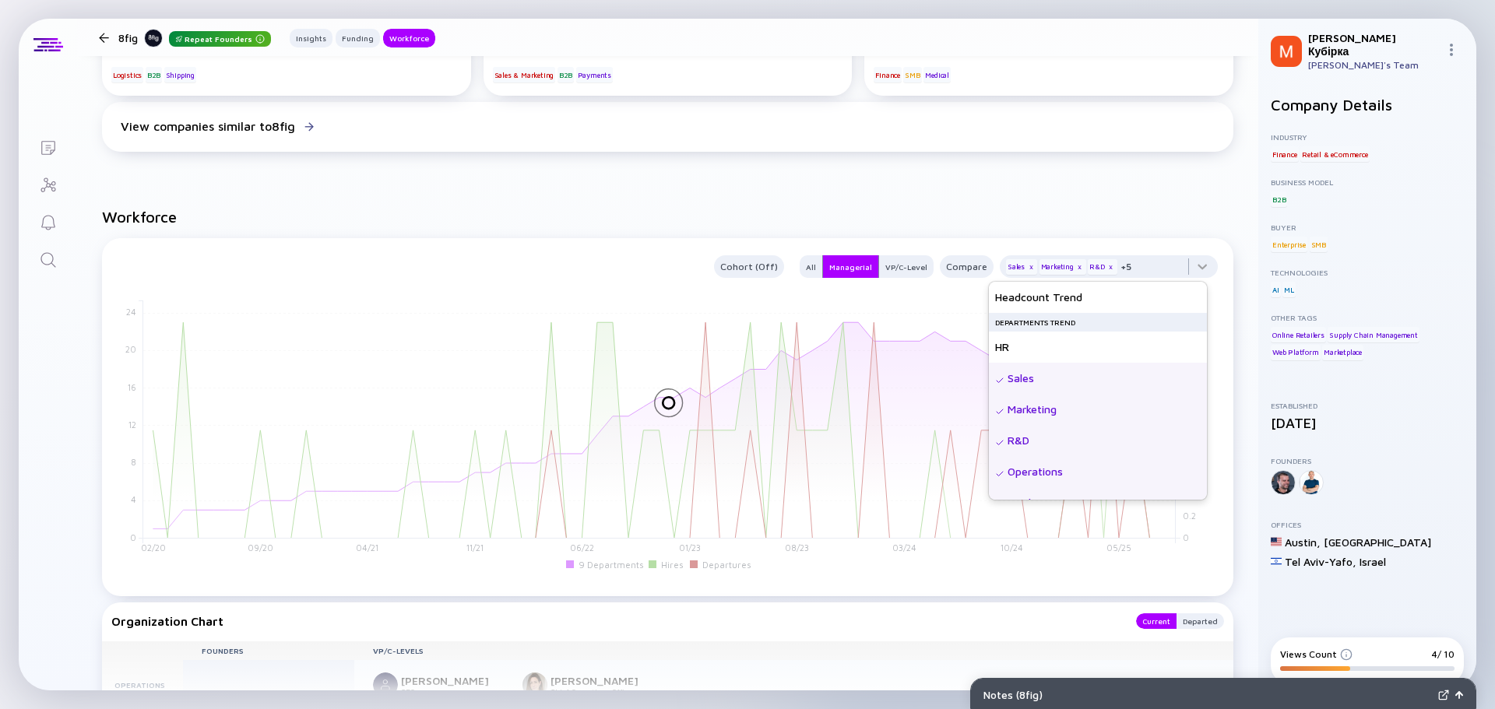
click at [1020, 379] on div "Sales" at bounding box center [1098, 378] width 218 height 31
click at [1023, 407] on div "Marketing" at bounding box center [1098, 409] width 218 height 31
click at [1025, 437] on div "R&D" at bounding box center [1098, 440] width 218 height 31
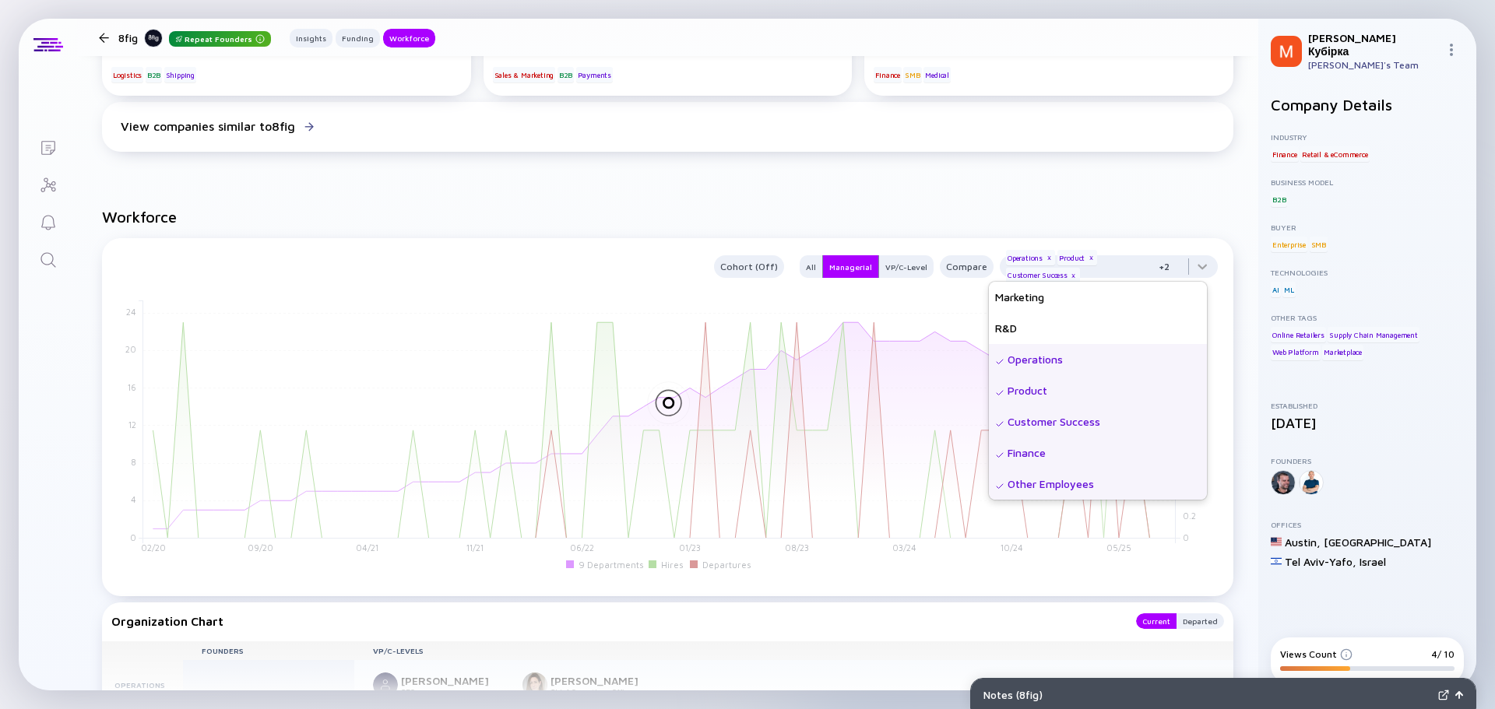
click at [1033, 367] on div "Operations" at bounding box center [1098, 359] width 218 height 31
click at [1028, 395] on div "Product" at bounding box center [1098, 390] width 218 height 31
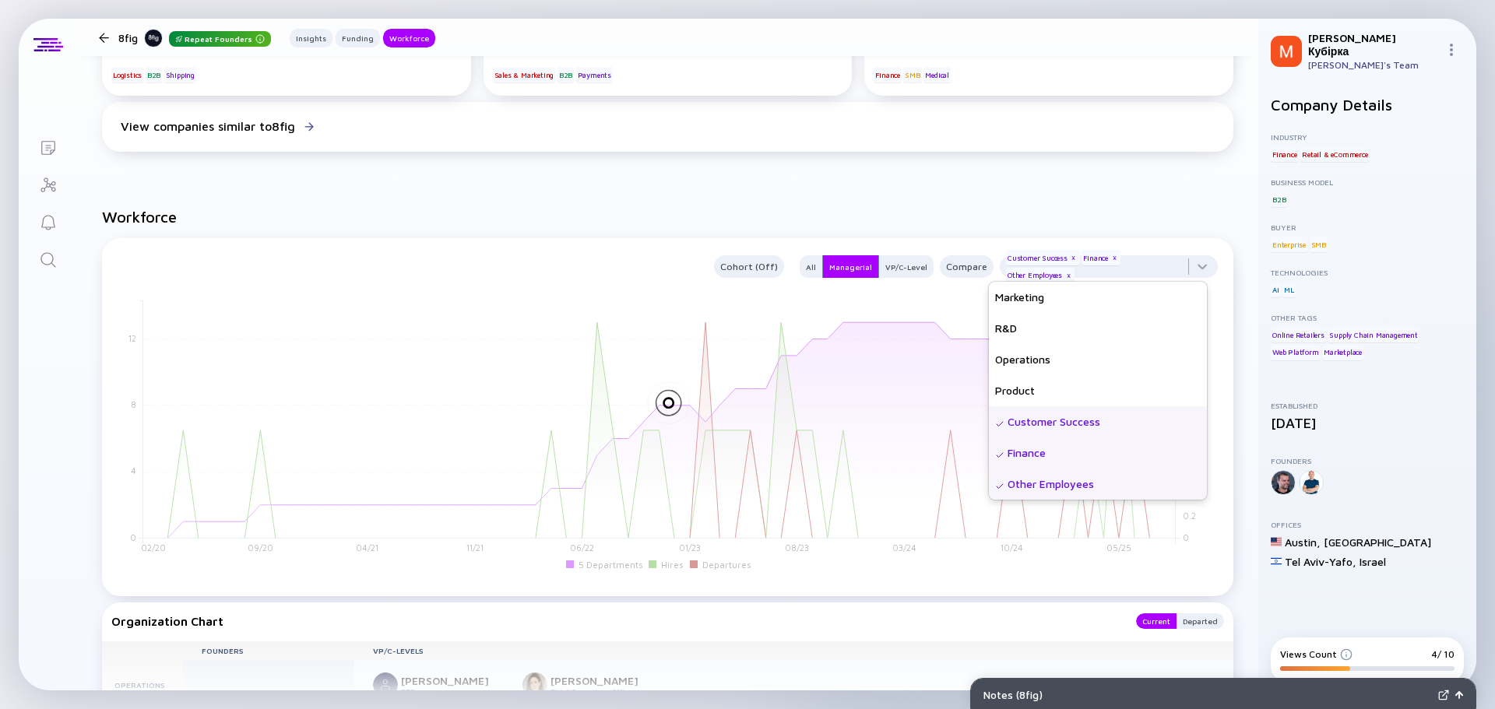
drag, startPoint x: 1031, startPoint y: 423, endPoint x: 1031, endPoint y: 446, distance: 23.4
click at [1031, 423] on div "Customer Success" at bounding box center [1098, 421] width 218 height 31
click at [1030, 451] on div "Finance" at bounding box center [1098, 452] width 218 height 31
click at [1034, 480] on div "Other Employees" at bounding box center [1098, 484] width 218 height 31
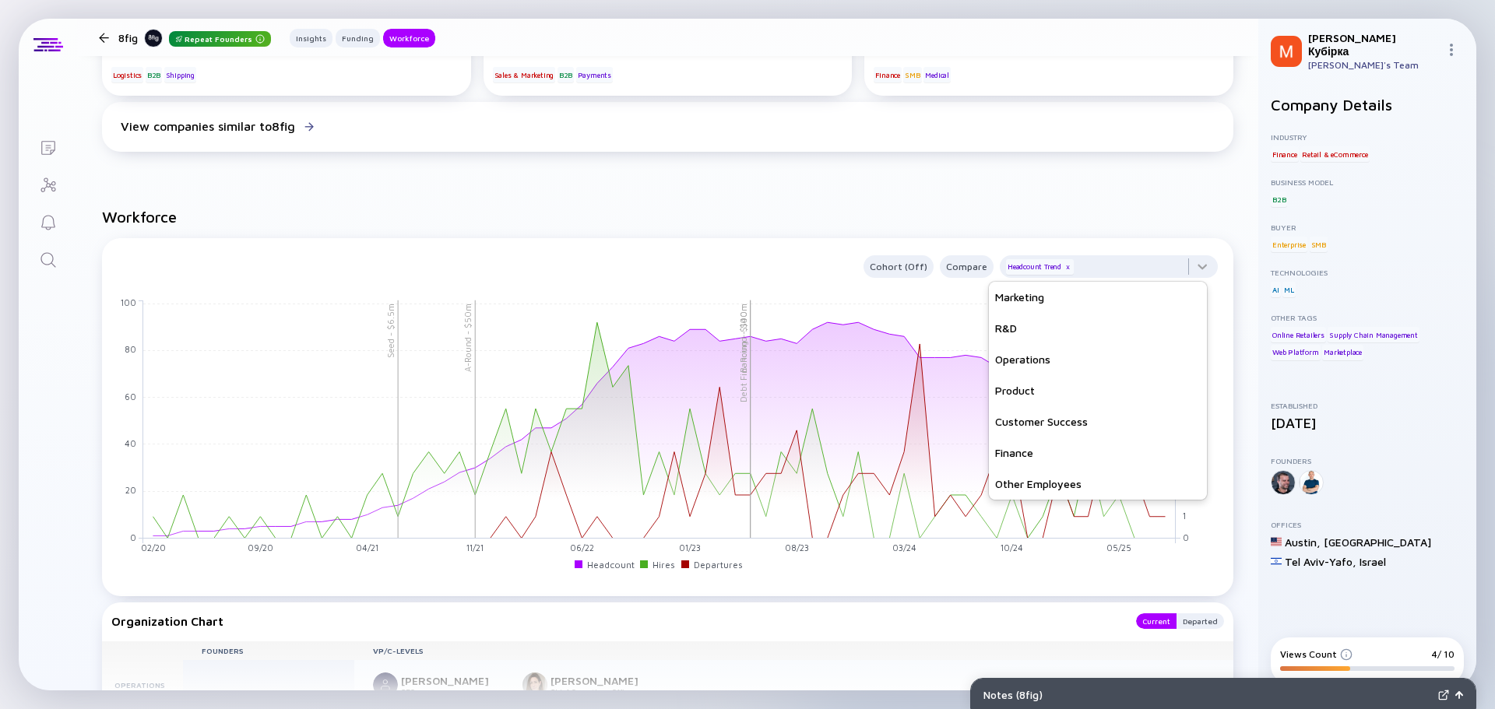
click at [1080, 213] on h2 "Workforce" at bounding box center [667, 217] width 1131 height 18
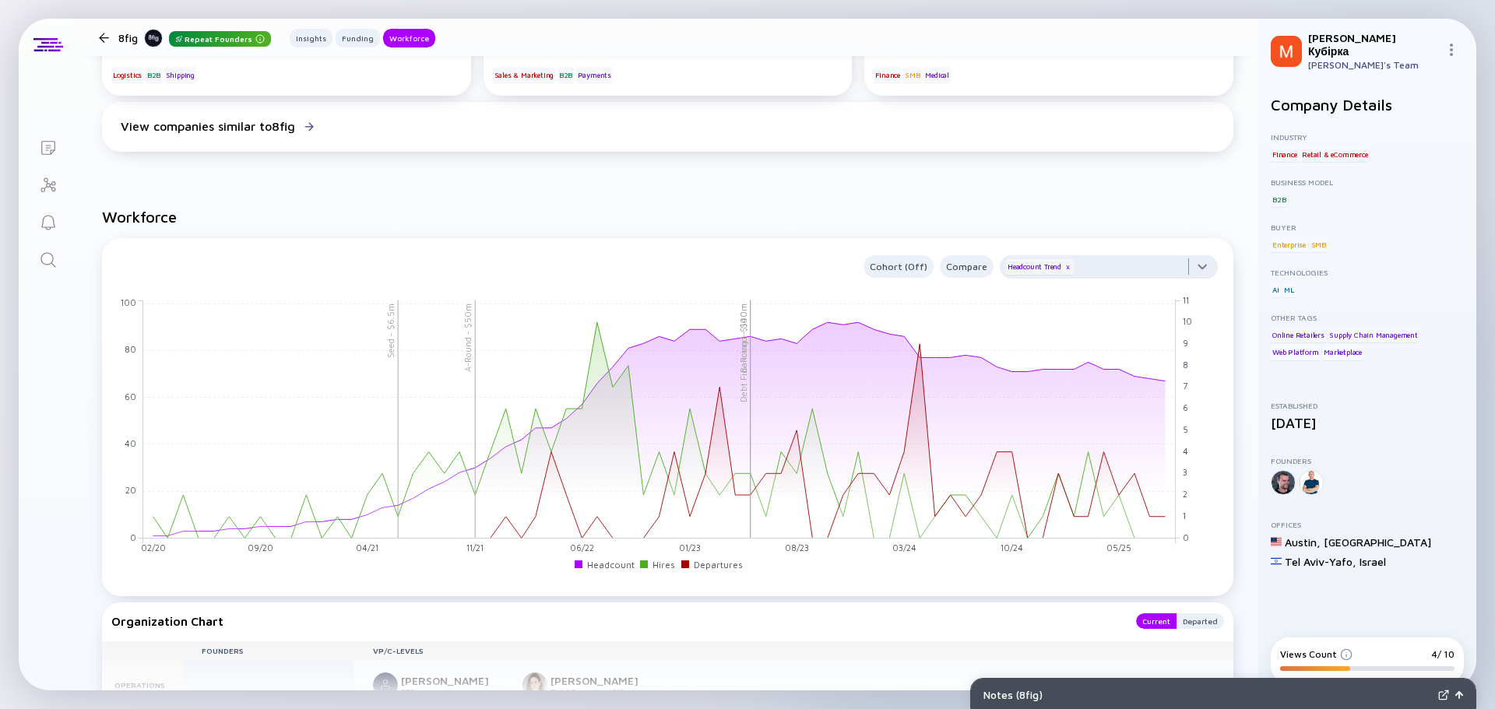
click at [1074, 269] on div at bounding box center [1109, 270] width 218 height 31
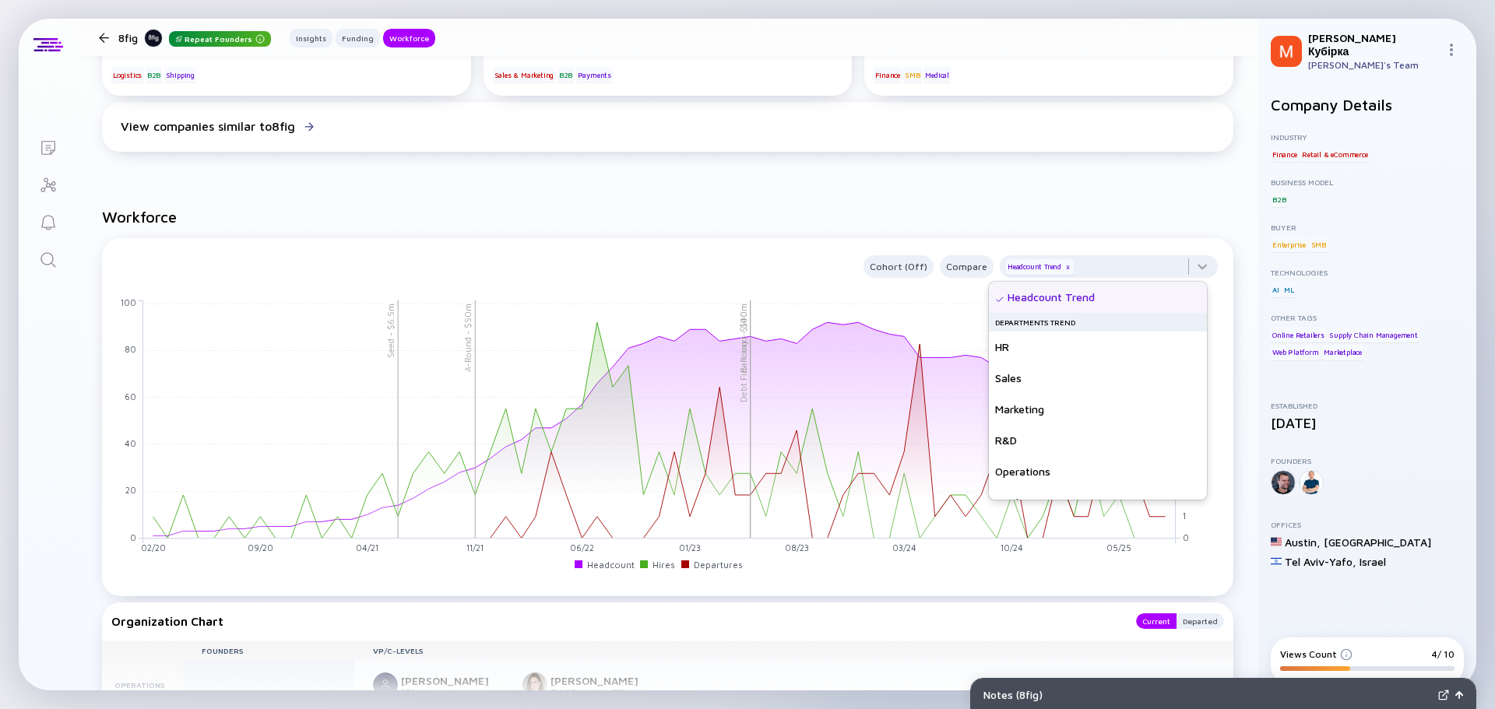
click at [997, 299] on img at bounding box center [999, 299] width 9 height 9
click at [1014, 324] on div "Departments Trend" at bounding box center [1098, 322] width 218 height 19
click at [1002, 297] on img at bounding box center [999, 299] width 9 height 9
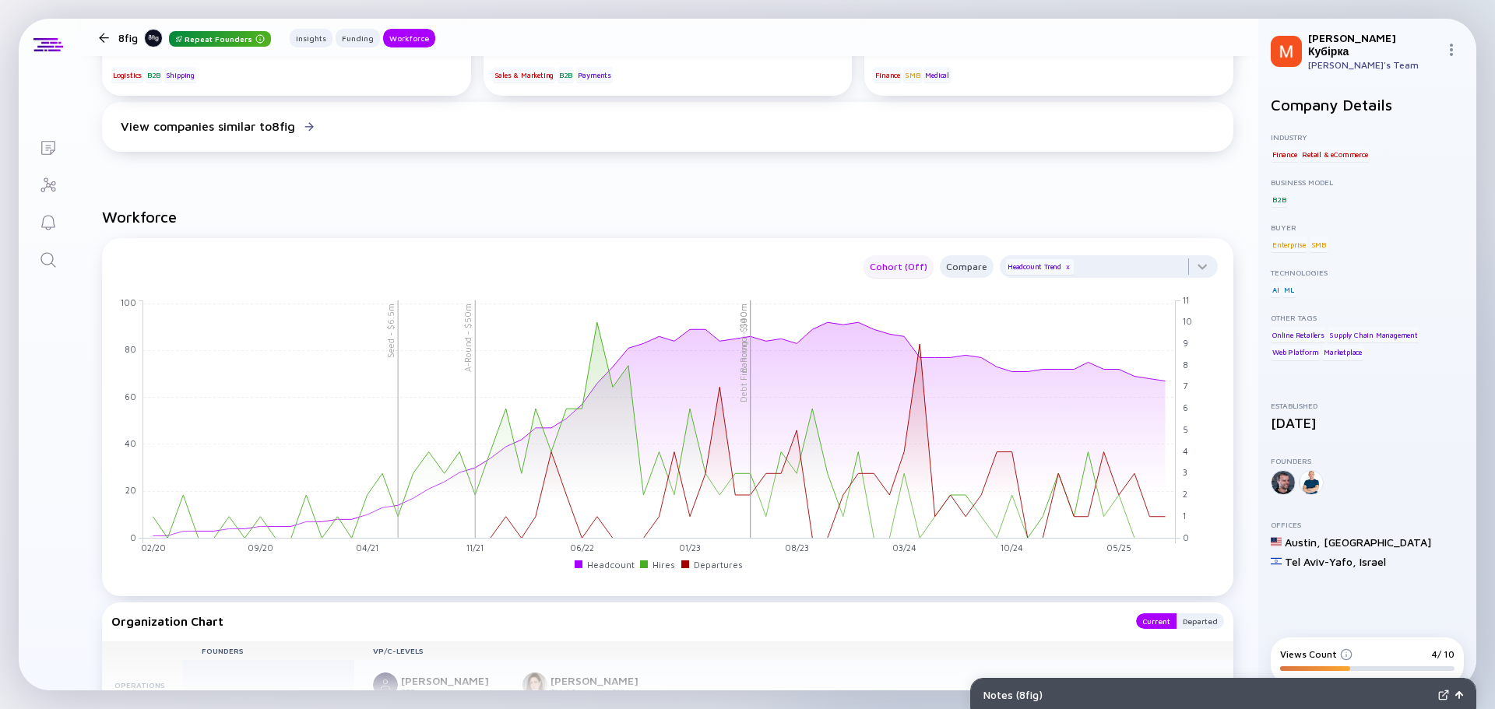
click at [876, 272] on div "Cohort (Off)" at bounding box center [898, 267] width 70 height 18
click at [901, 393] on div "Department" at bounding box center [902, 390] width 86 height 31
